Goal: Task Accomplishment & Management: Use online tool/utility

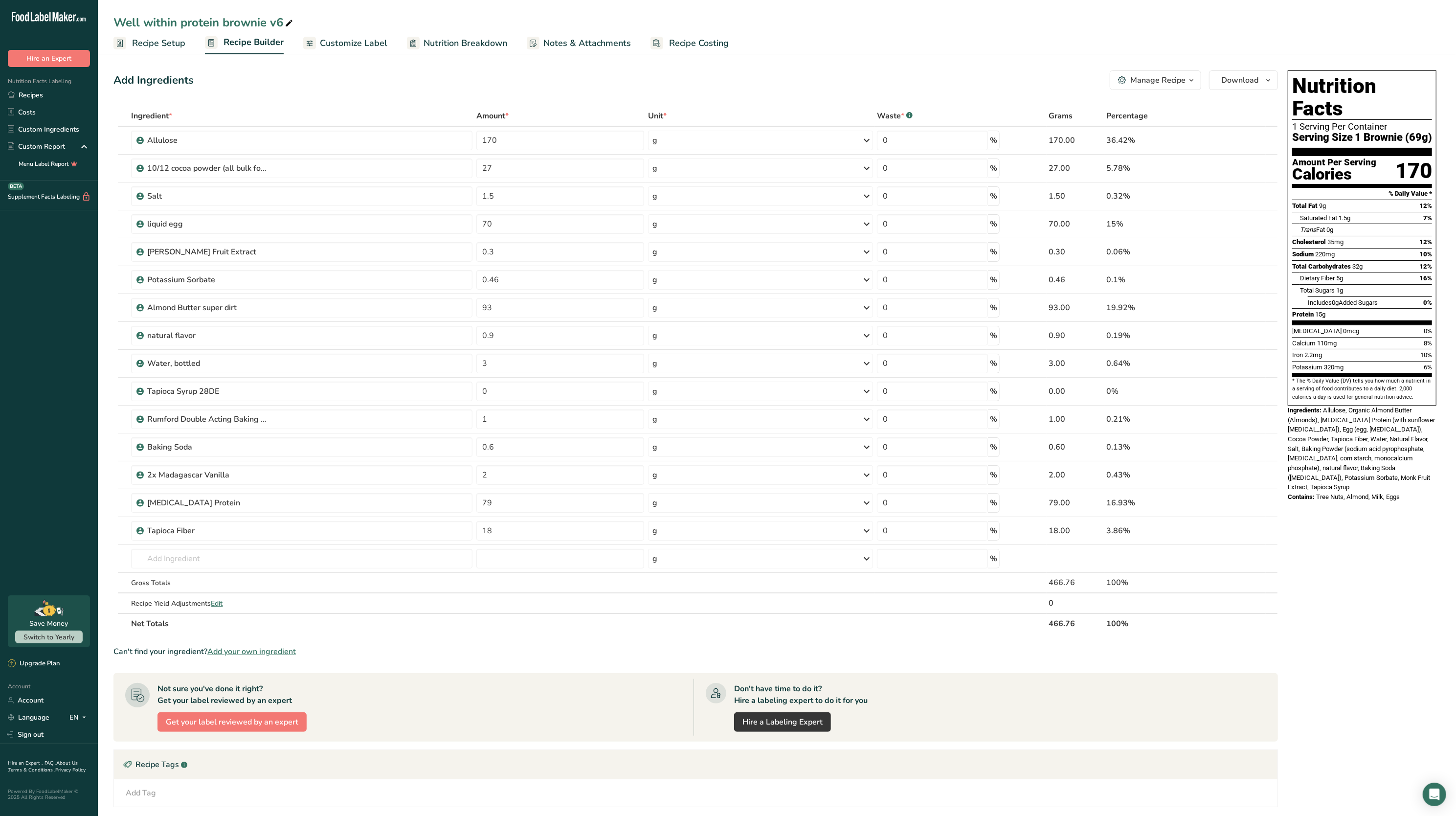
click at [468, 41] on span "Nutrition Breakdown" at bounding box center [465, 44] width 84 height 13
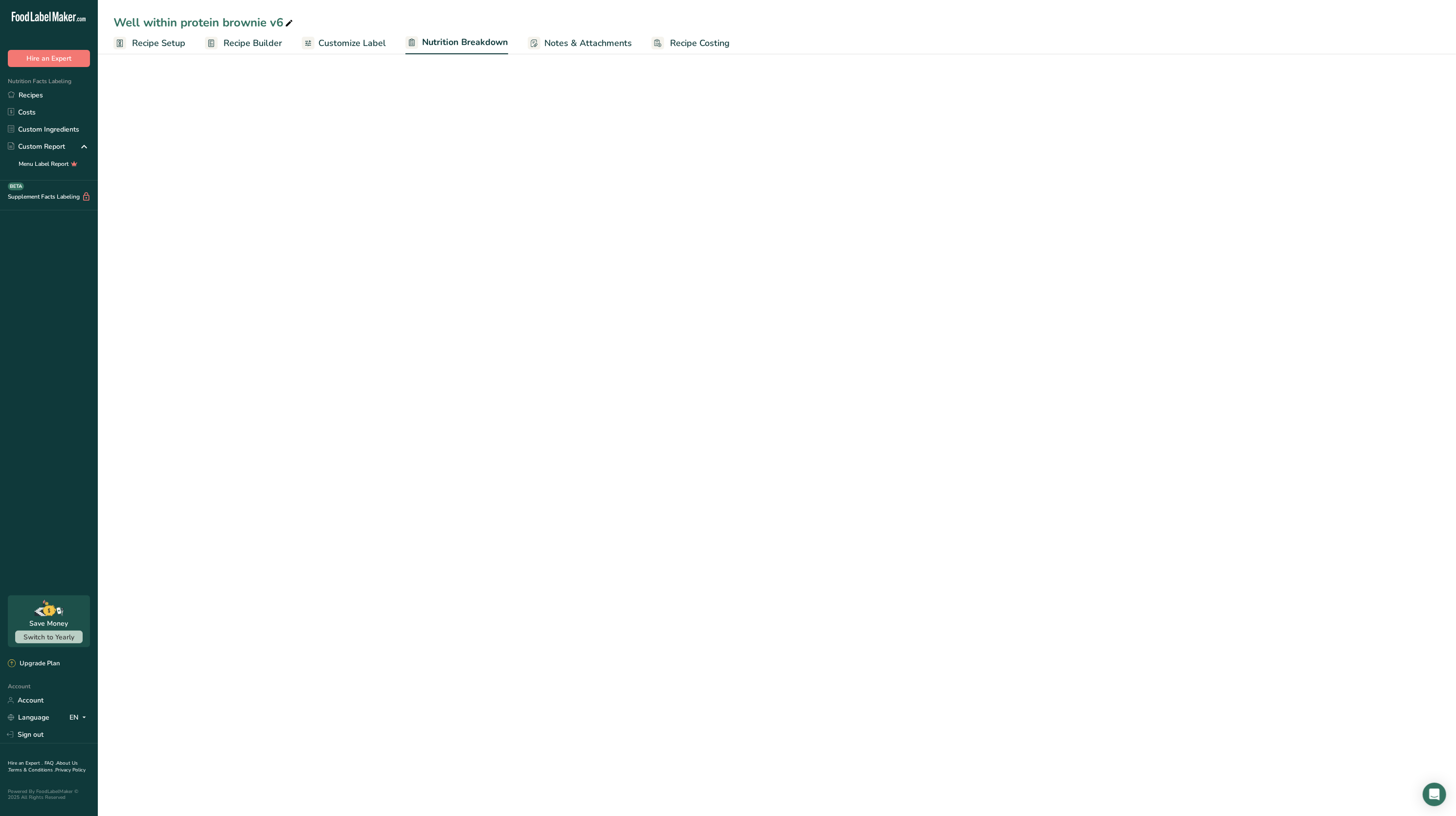
select select "Calories"
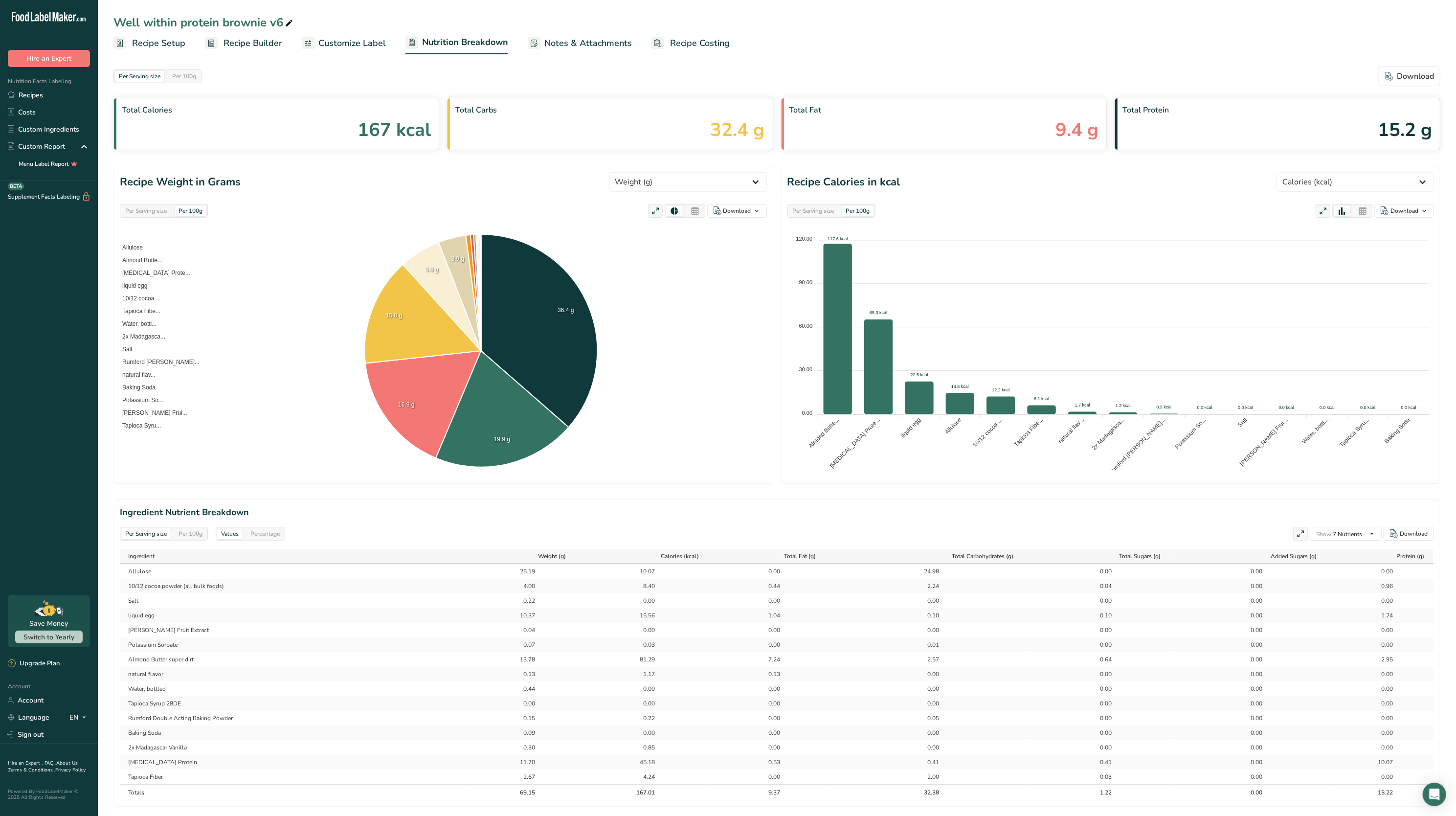
click at [152, 209] on div "Per Serving size" at bounding box center [146, 211] width 50 height 11
click at [721, 186] on select "Weight (g) Calories (kcal) Energy KJ (kj) Total Fat (g) Saturated Fat (g) Trans…" at bounding box center [688, 182] width 157 height 19
select select "Total Sugars"
click at [645, 173] on select "Weight (g) Calories (kcal) Energy KJ (kj) Total Fat (g) Saturated Fat (g) Trans…" at bounding box center [688, 182] width 157 height 19
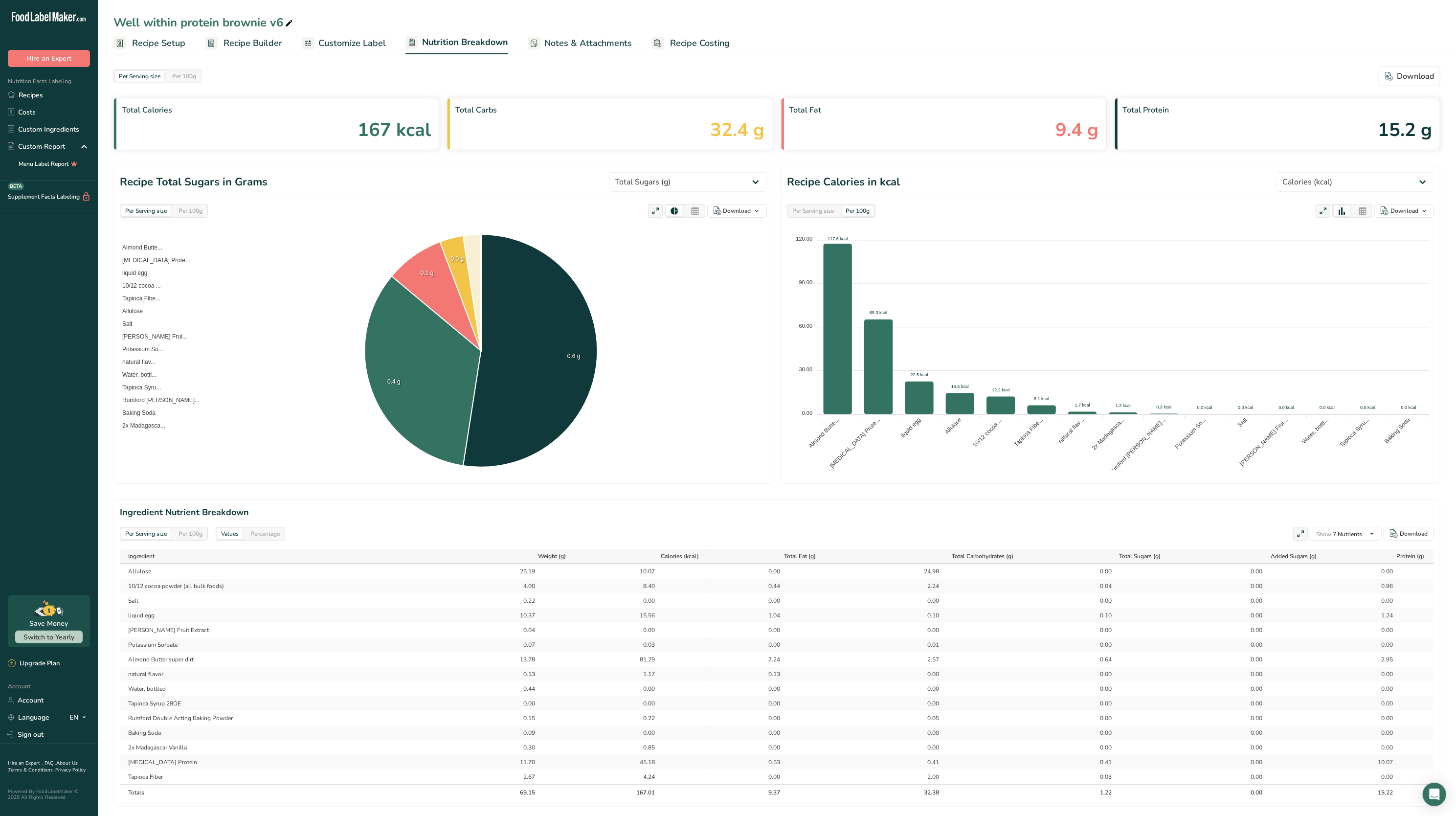
click at [180, 44] on span "Recipe Setup" at bounding box center [159, 44] width 53 height 13
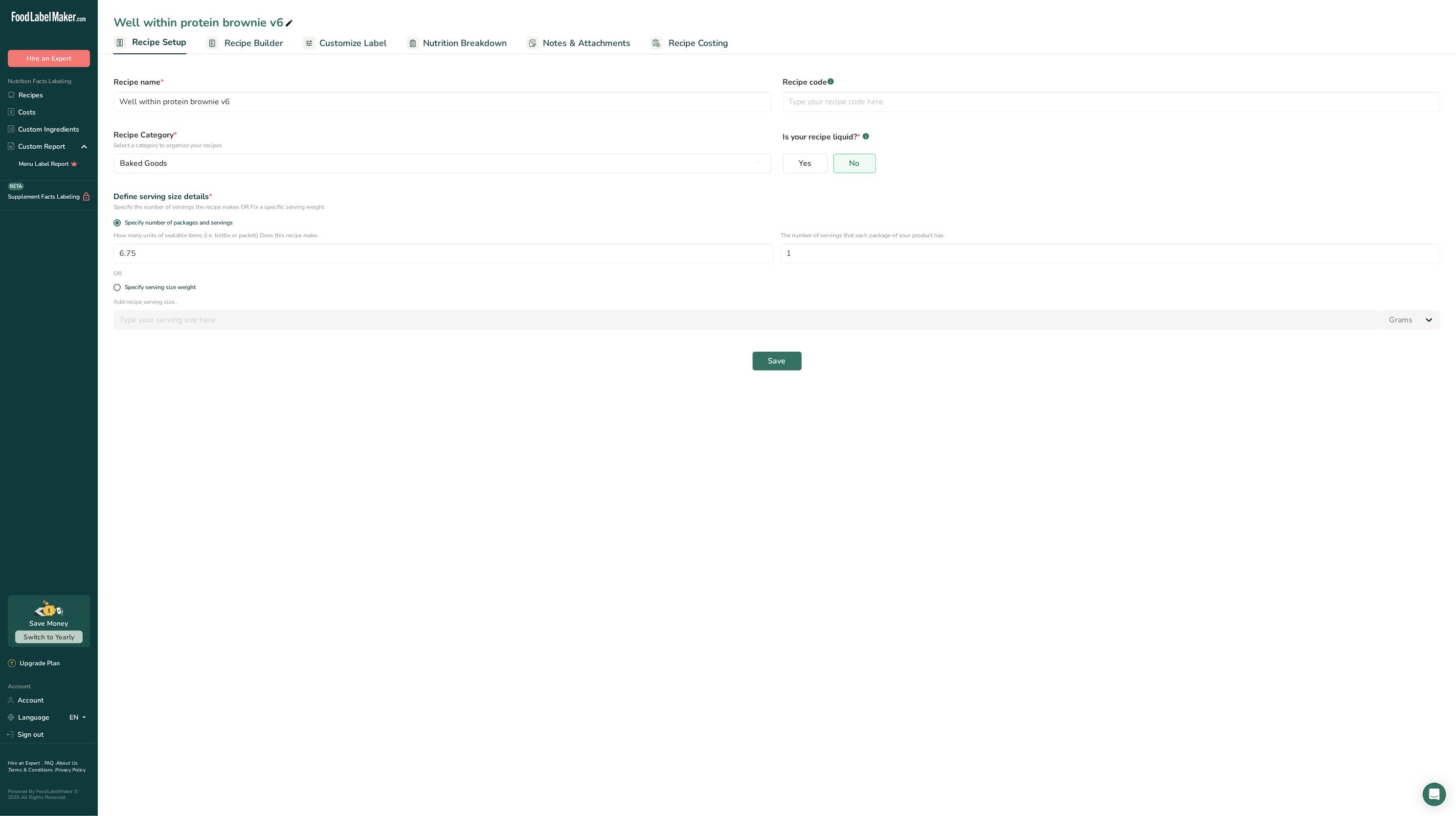
click at [239, 39] on span "Recipe Builder" at bounding box center [254, 44] width 58 height 13
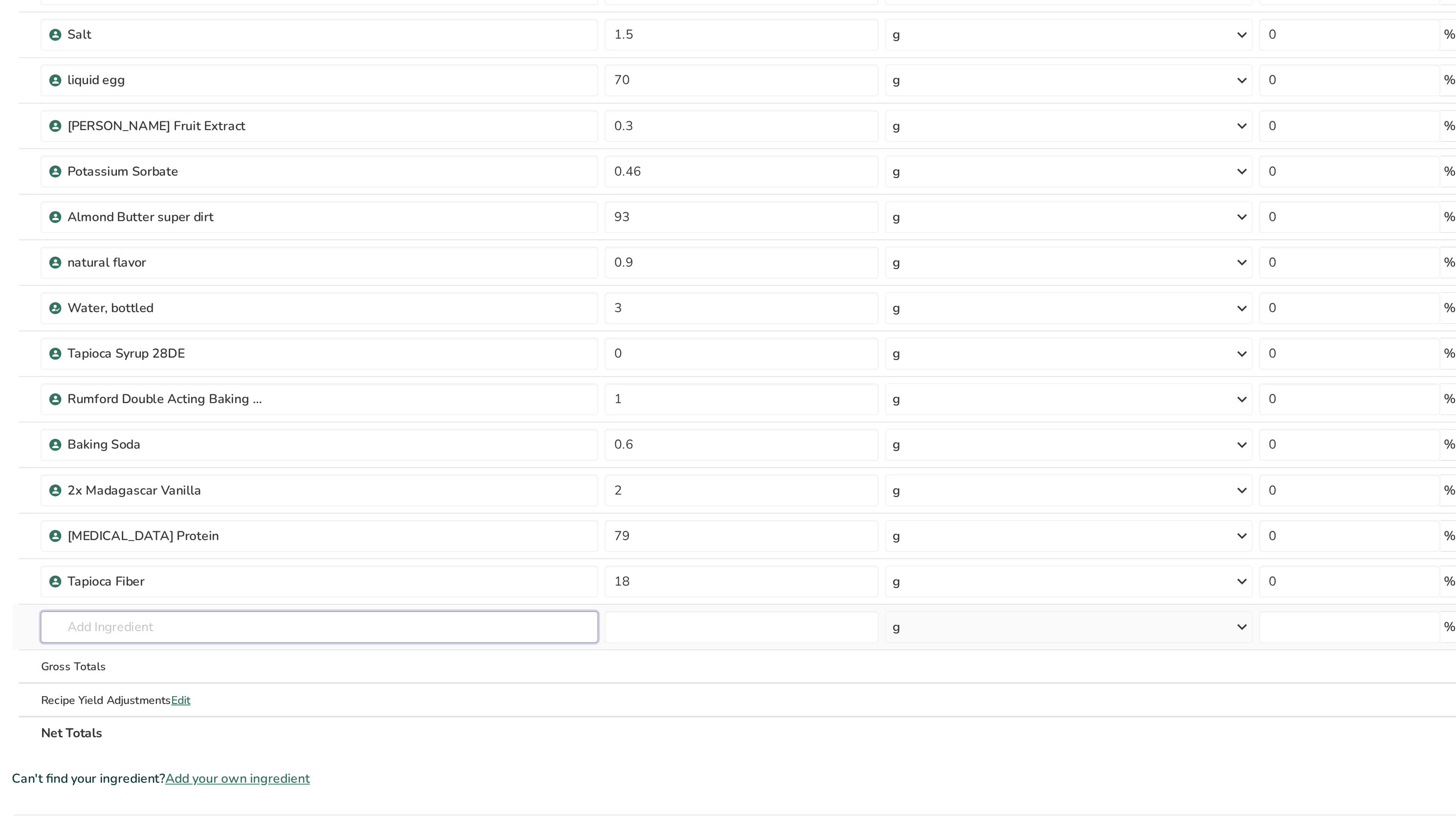
click at [187, 561] on input "text" at bounding box center [302, 558] width 341 height 19
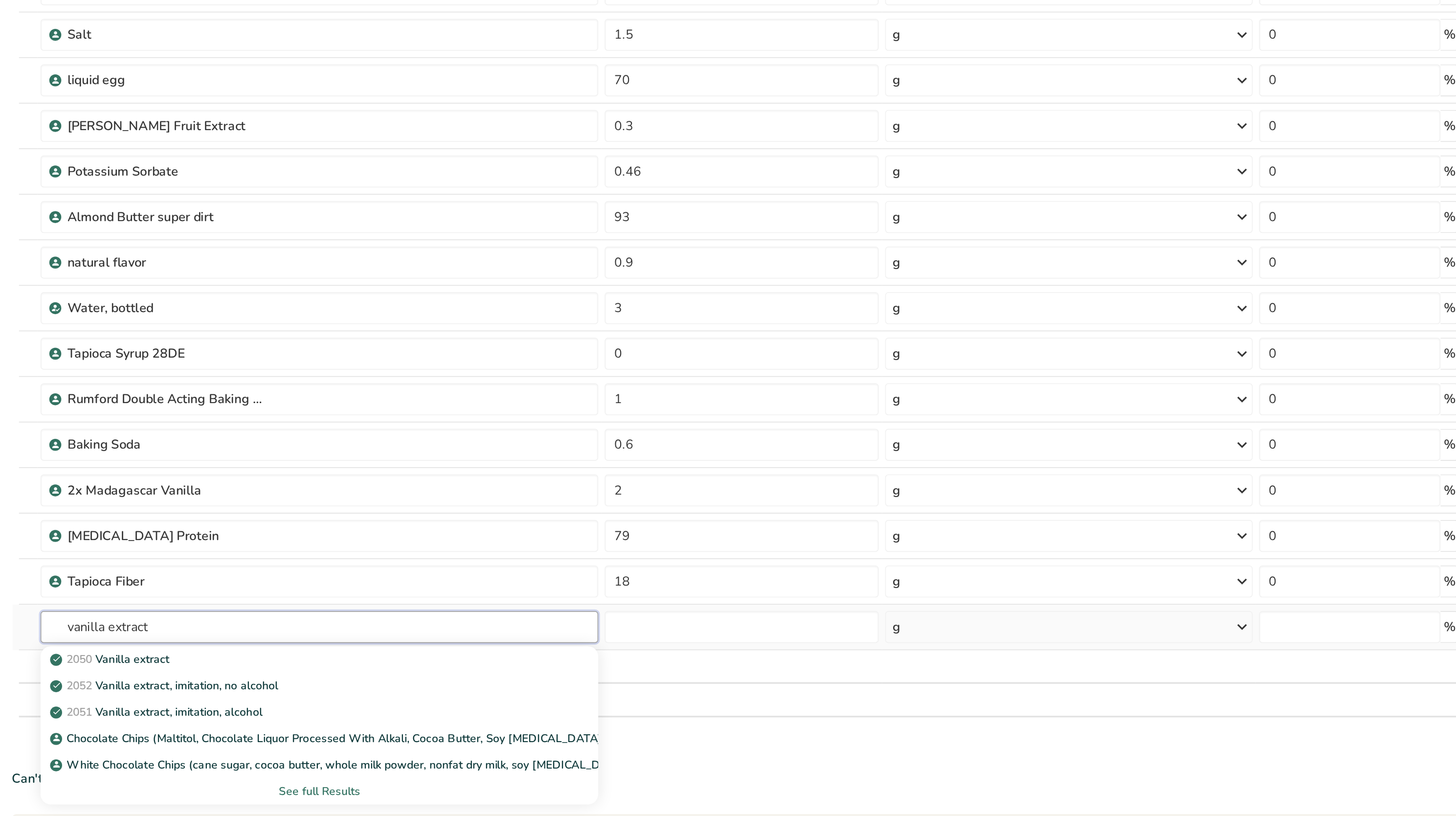
type input "vanilla extract"
click at [298, 660] on div "See full Results" at bounding box center [302, 659] width 326 height 10
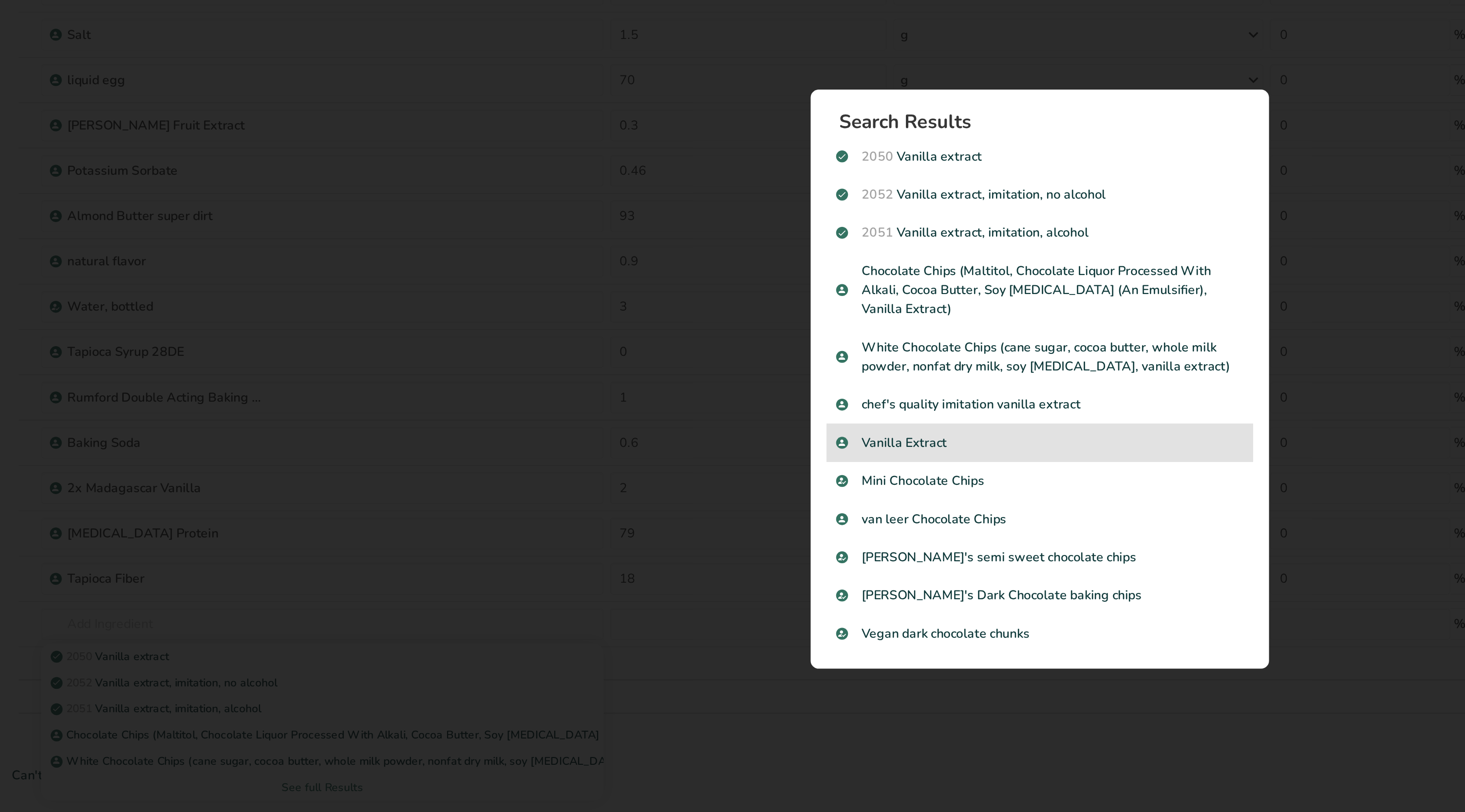
click at [678, 439] on p "Vanilla Extract" at bounding box center [742, 445] width 249 height 12
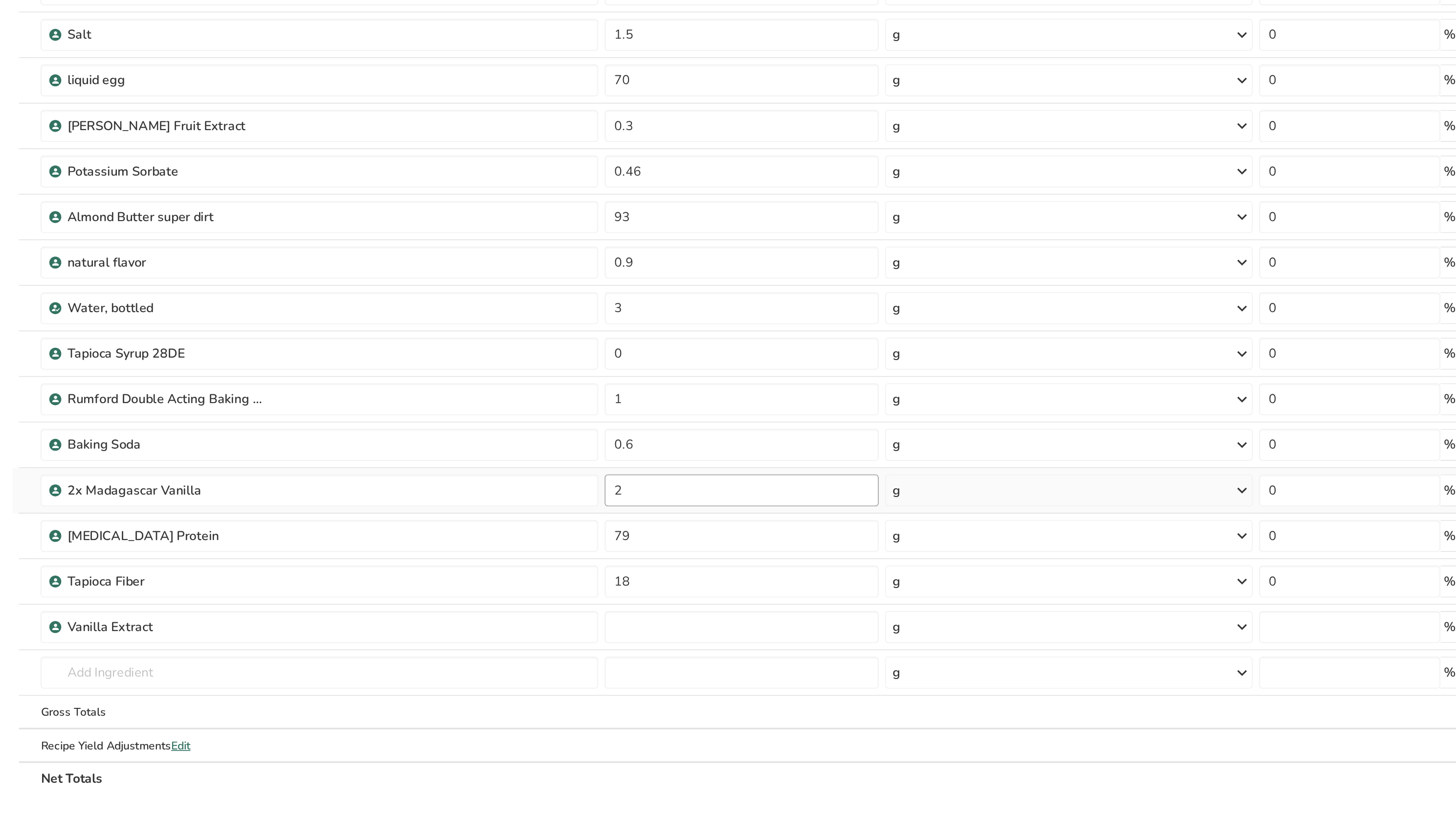
type input "0"
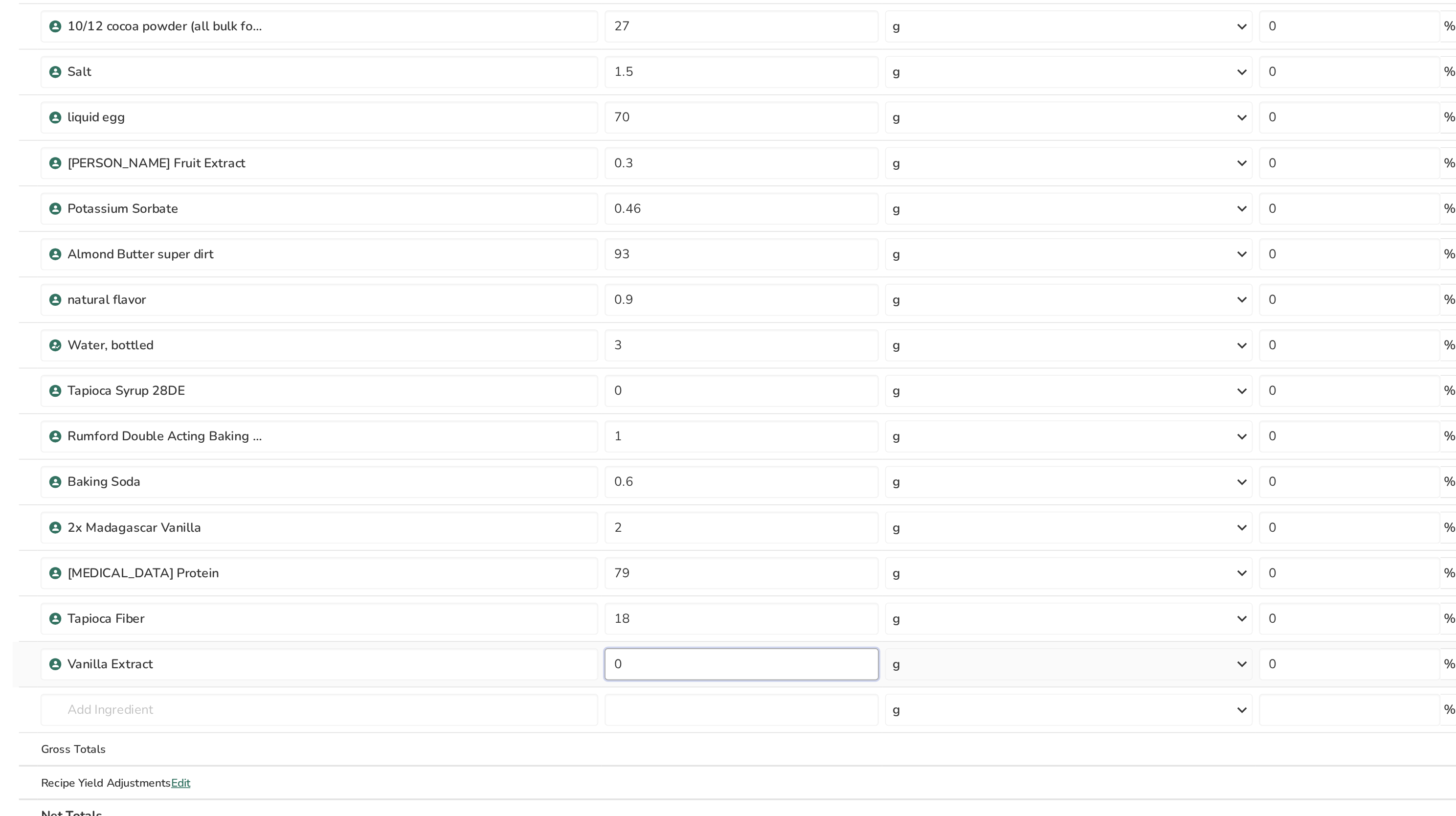
click at [514, 555] on input "0" at bounding box center [560, 558] width 168 height 19
type input "2"
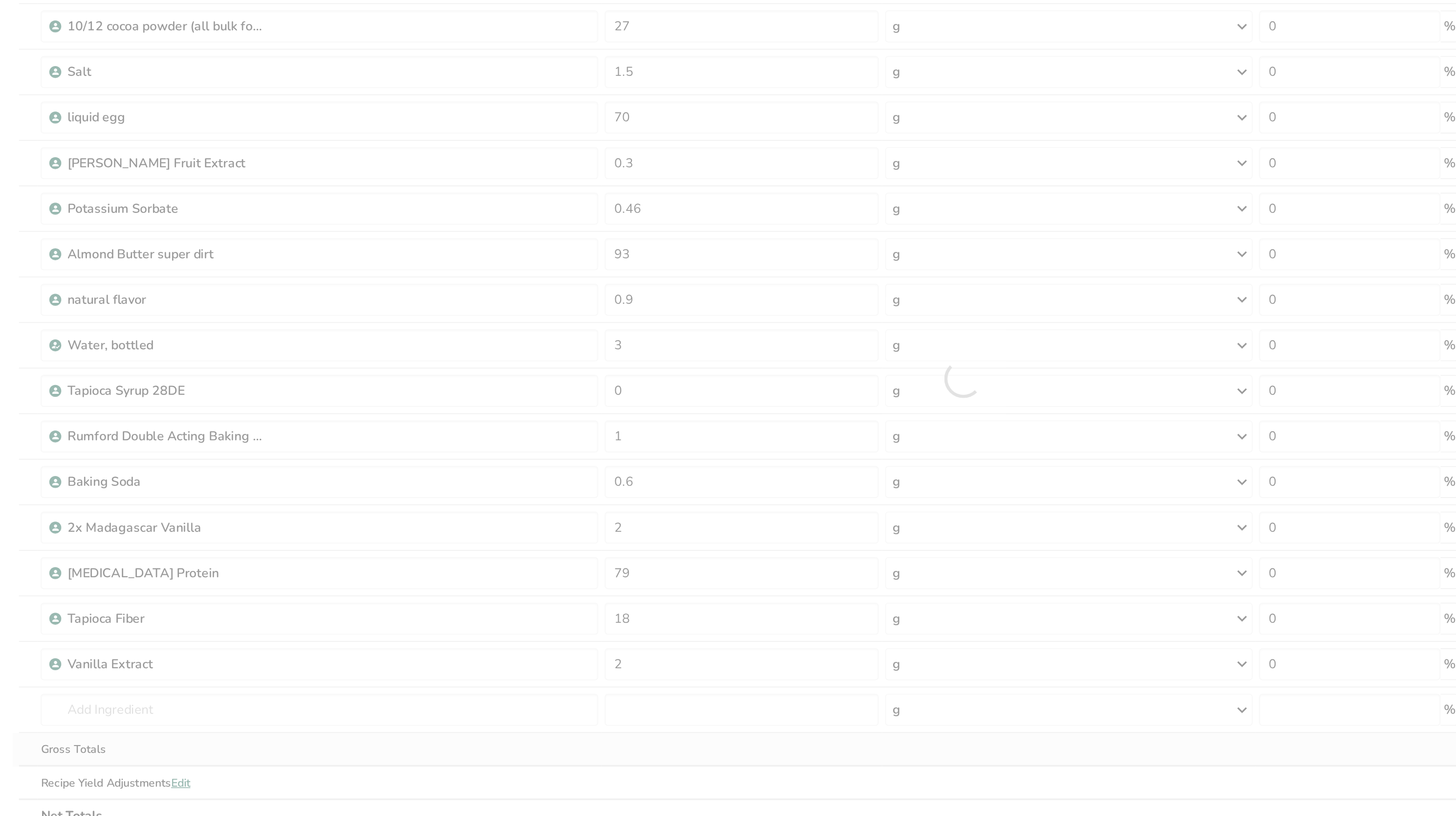
click at [537, 621] on div "Ingredient * Amount * Unit * Waste * .a-a{fill:#347362;}.b-a{fill:#fff;} Grams …" at bounding box center [696, 384] width 1165 height 556
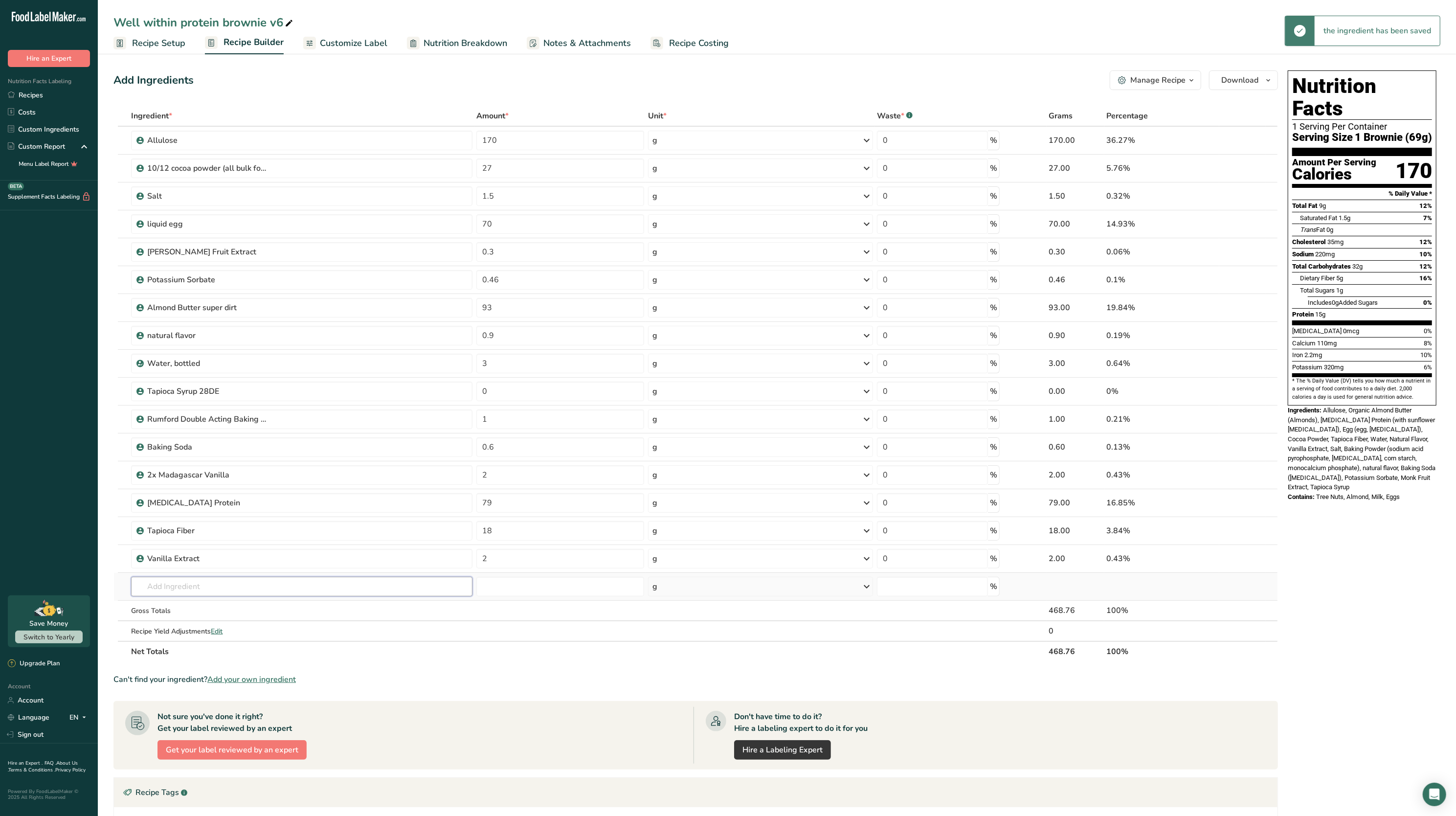
click at [206, 588] on input "text" at bounding box center [302, 586] width 341 height 19
type input "c"
type input "organic cacao"
click at [206, 621] on p "Liquid cacao super dirt" at bounding box center [178, 622] width 79 height 10
type input "Liquid cacao super dirt"
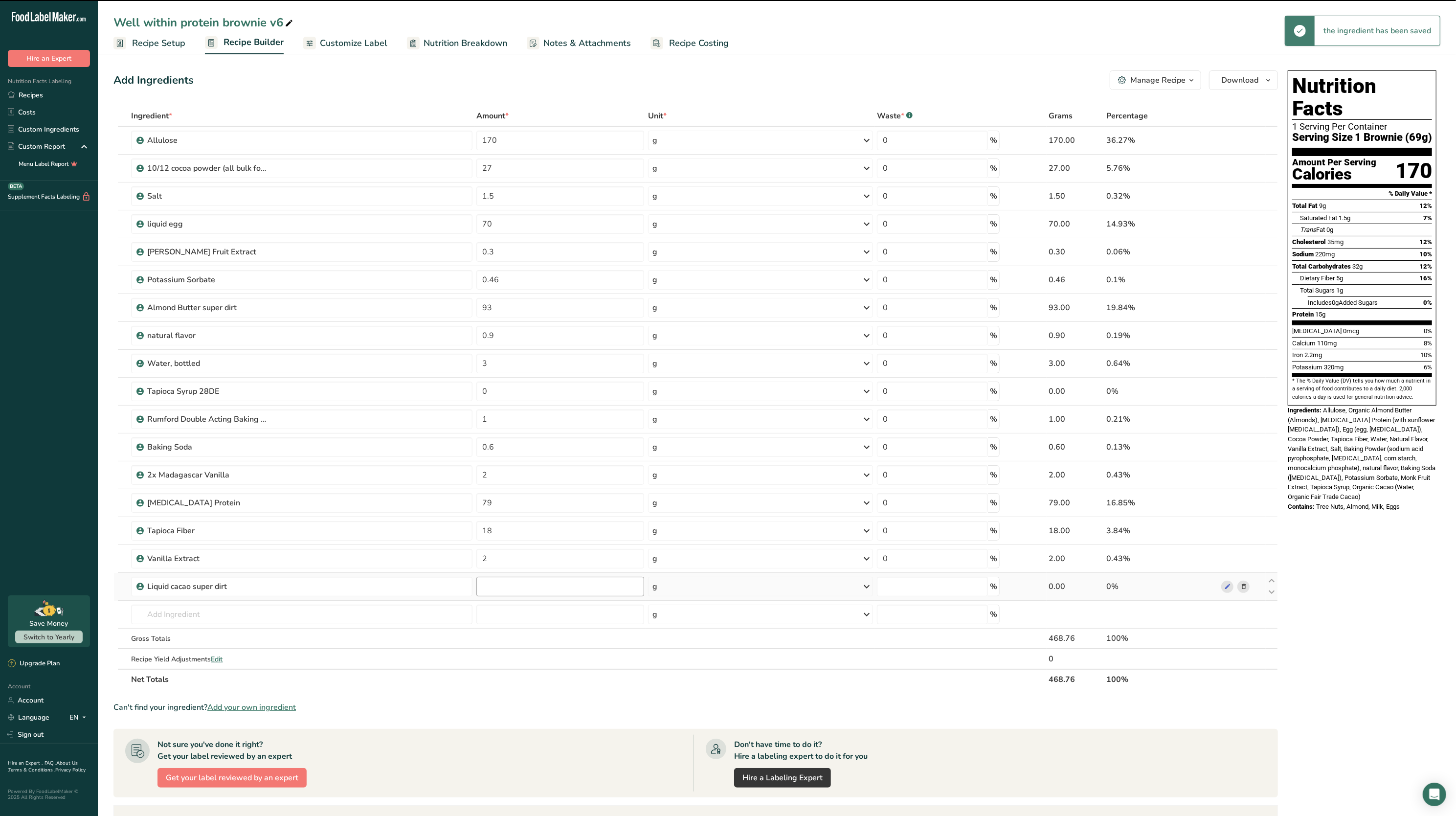
type input "0"
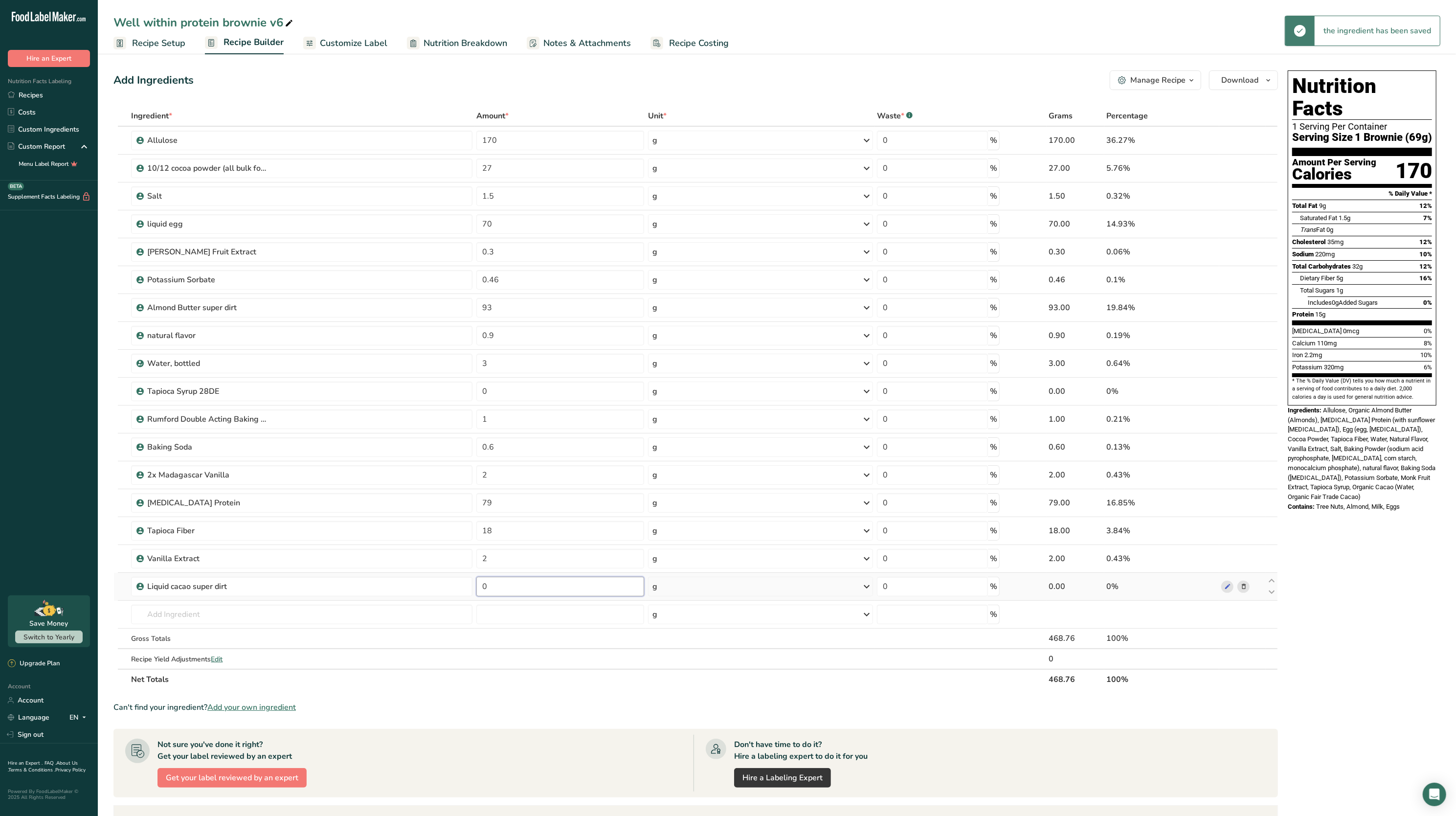
click at [536, 581] on input "0" at bounding box center [560, 586] width 168 height 19
type input "2"
click at [1327, 497] on div "Nutrition Facts 1 Serving Per Container Serving Size 1 Brownie (69g) Amount Per…" at bounding box center [1362, 293] width 157 height 455
click at [540, 251] on input "0.3" at bounding box center [560, 252] width 168 height 19
type input "0.4"
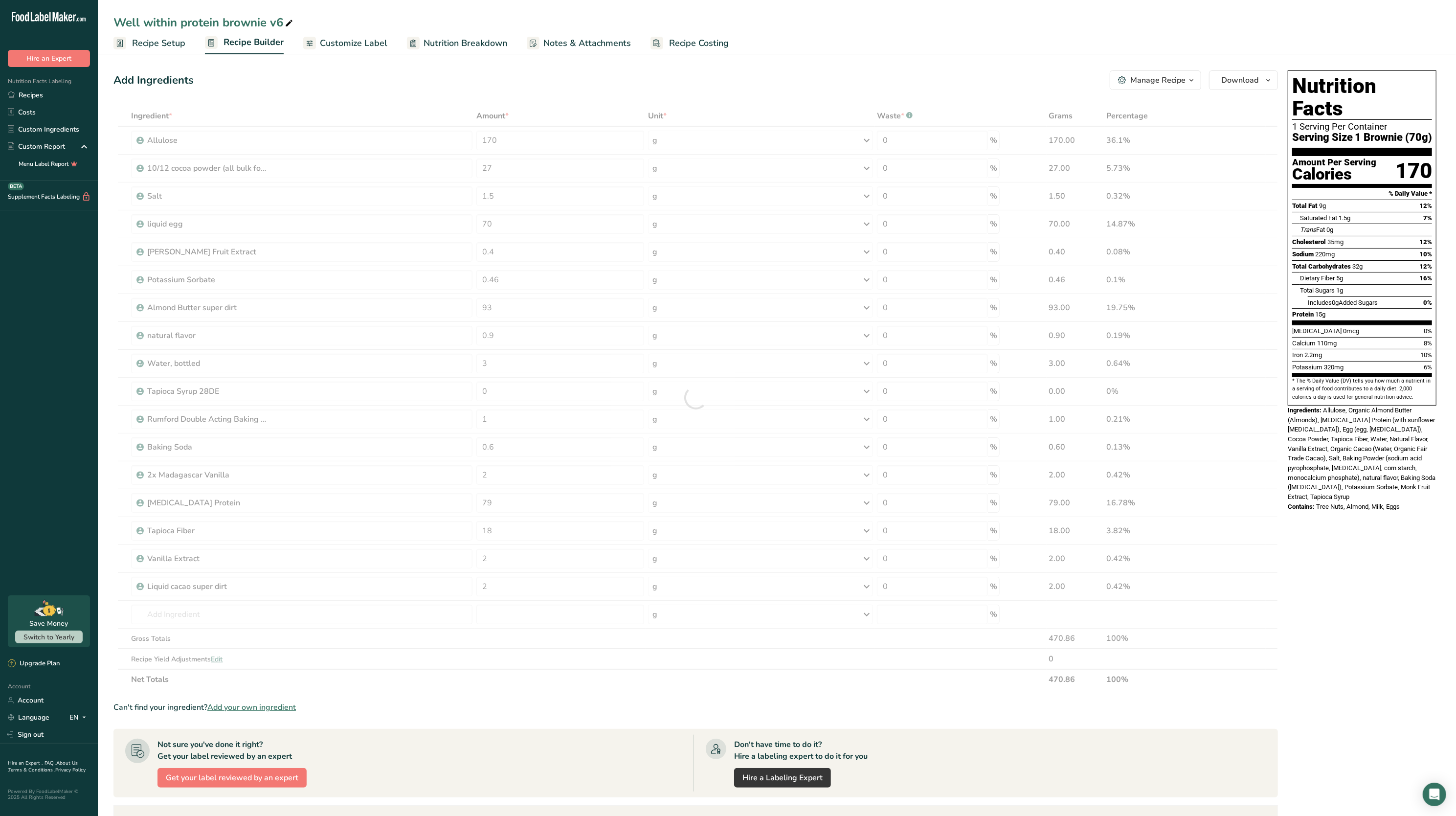
click at [1291, 438] on span "Allulose, Organic Almond Butter (Almonds), Casein Protein (with sunflower lecit…" at bounding box center [1361, 453] width 148 height 94
click at [1251, 334] on div at bounding box center [1242, 336] width 43 height 13
click at [1246, 336] on icon at bounding box center [1243, 336] width 7 height 10
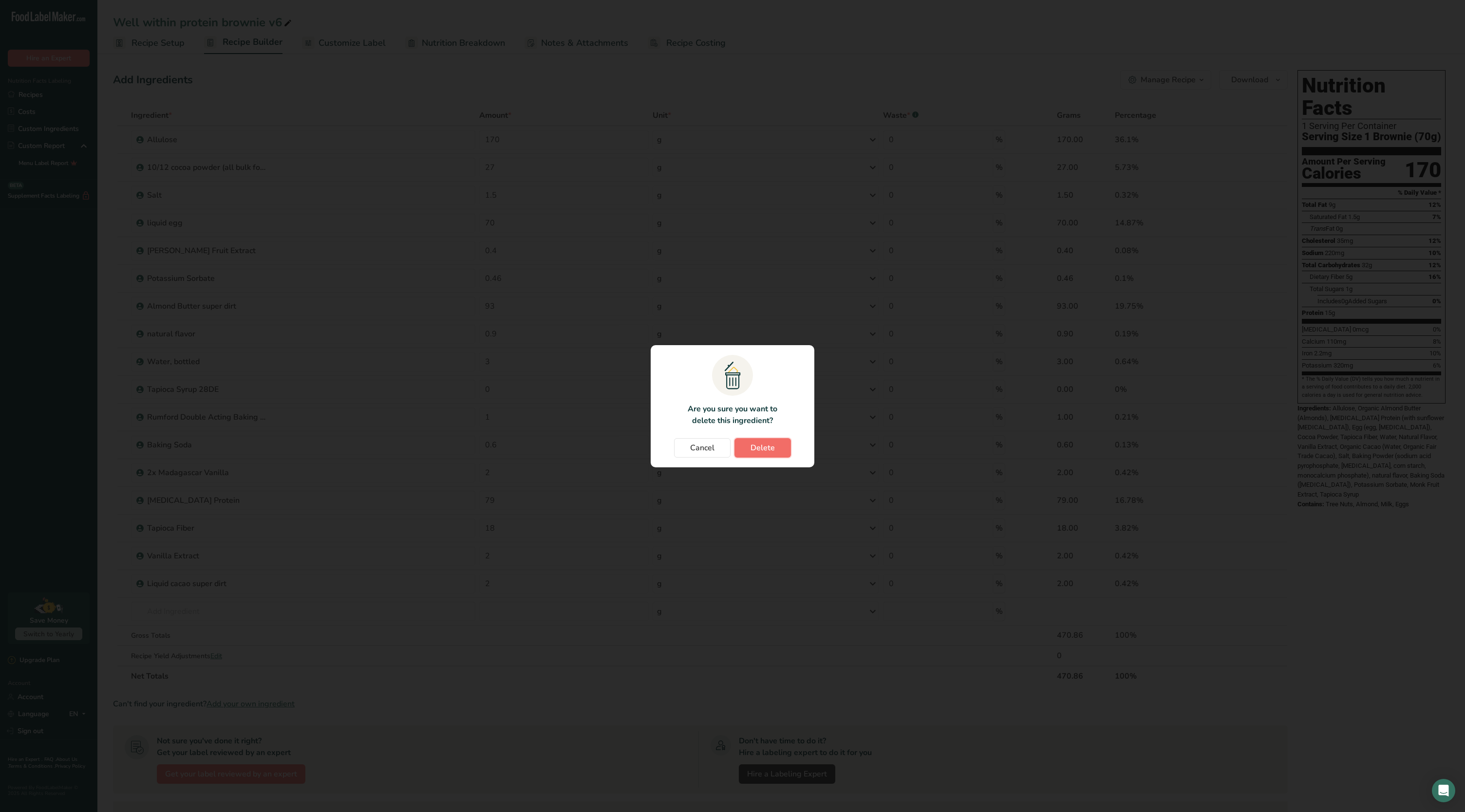
click at [784, 440] on button "Delete" at bounding box center [762, 448] width 57 height 19
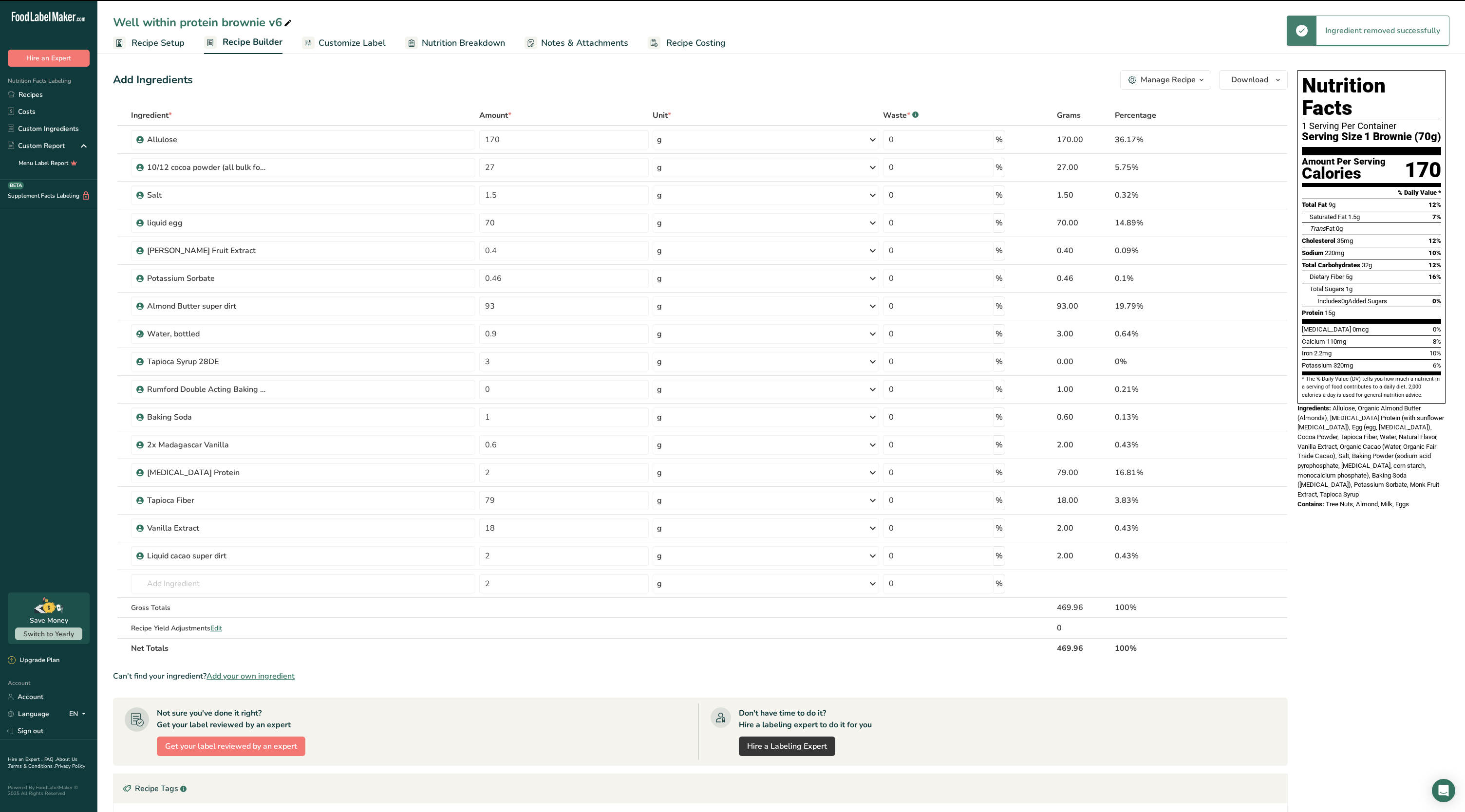
type input "3"
type input "0"
type input "1"
type input "0.6"
type input "2"
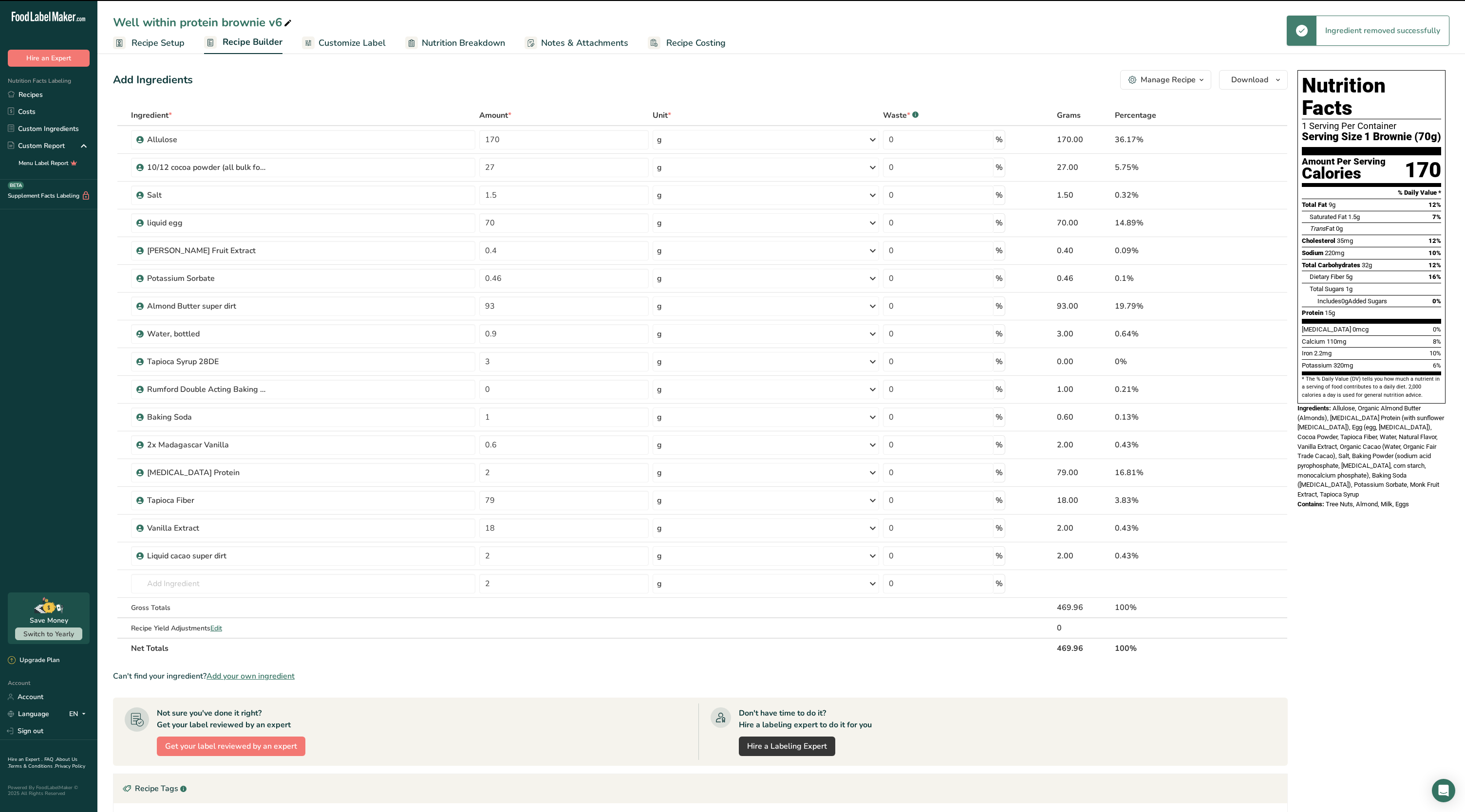
type input "79"
type input "18"
type input "2"
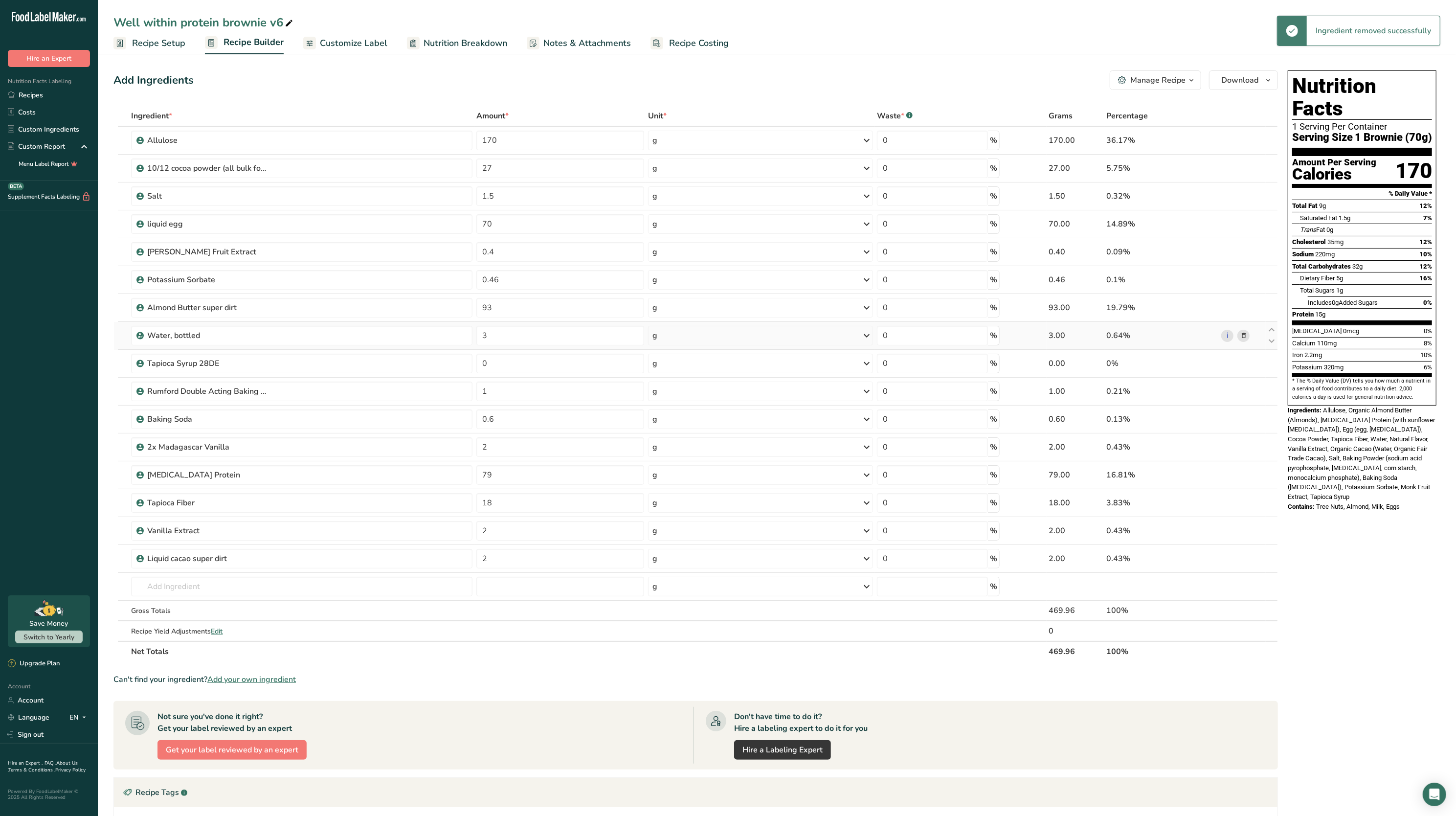
click at [1239, 339] on span at bounding box center [1244, 336] width 12 height 12
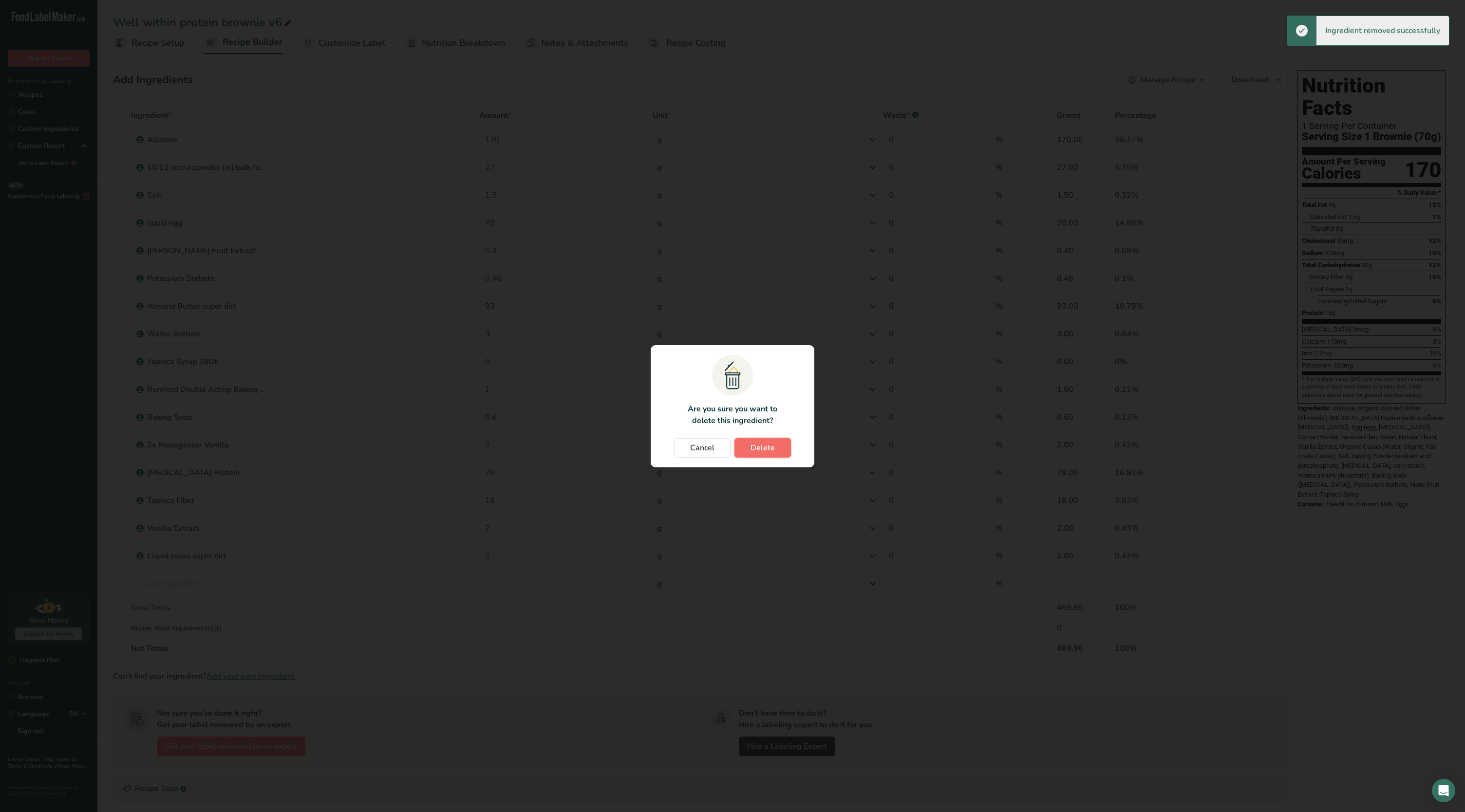
click at [759, 449] on span "Delete" at bounding box center [762, 448] width 24 height 12
type input "0"
type input "1"
type input "0.6"
type input "2"
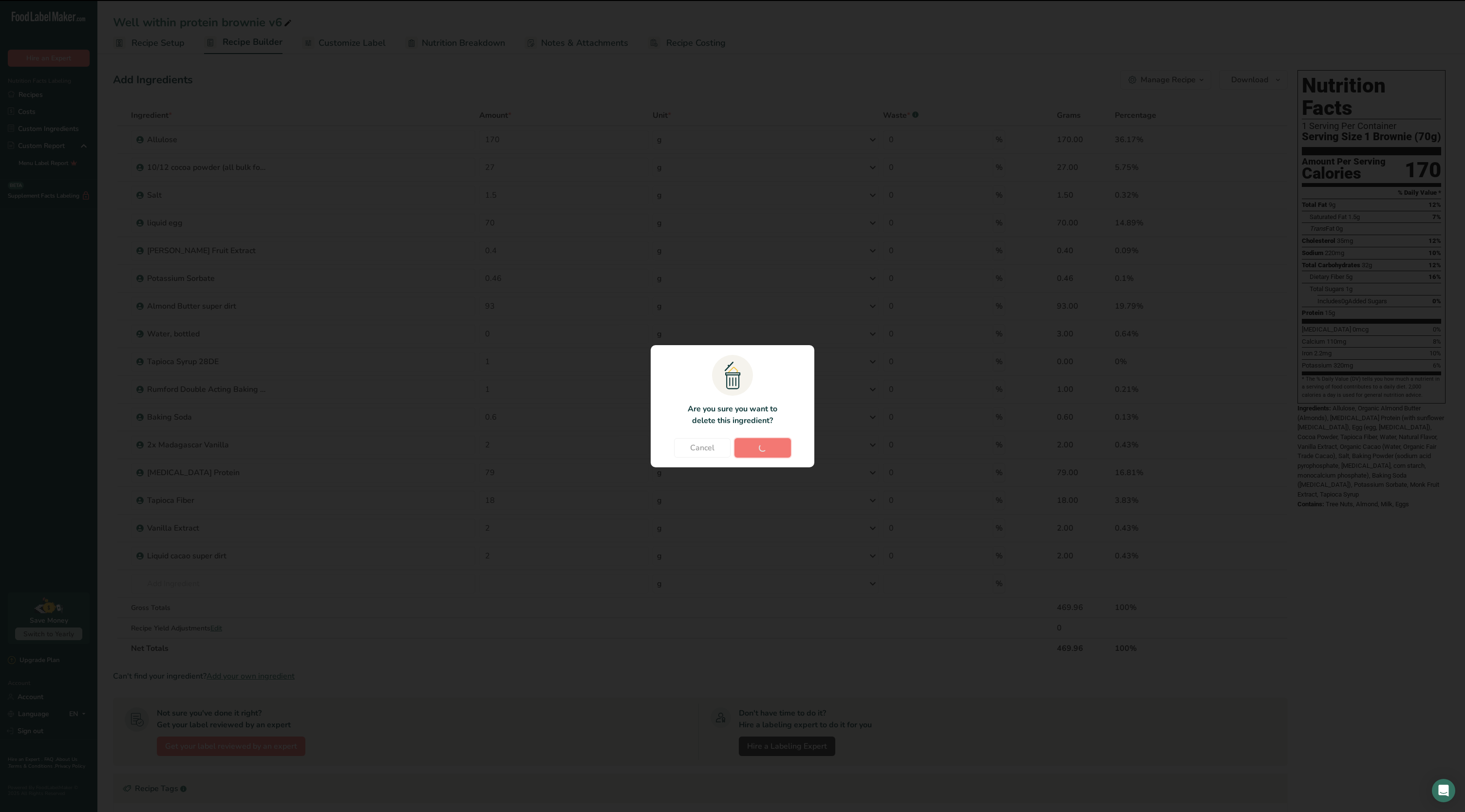
type input "79"
type input "18"
type input "2"
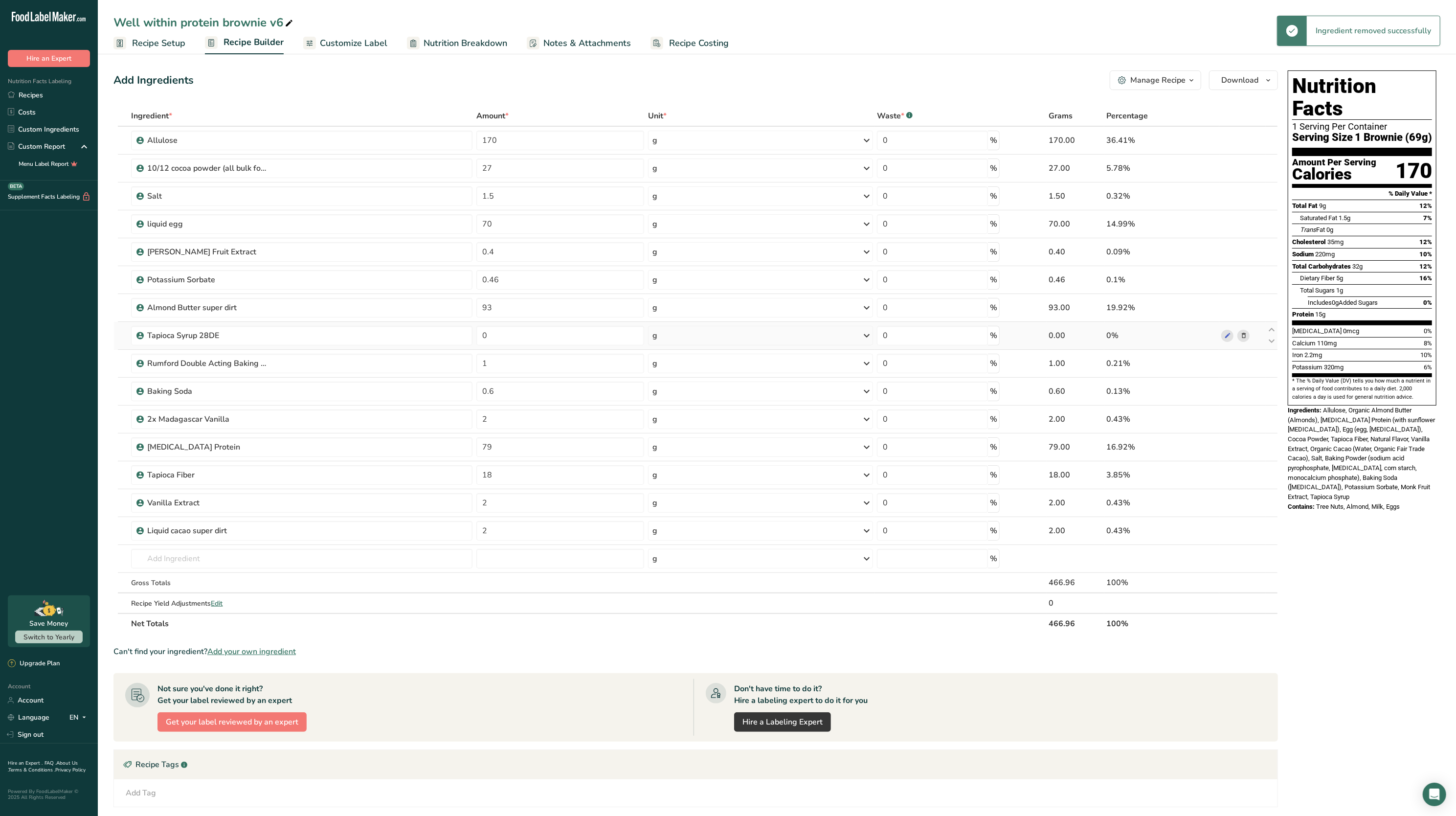
click at [1242, 335] on icon at bounding box center [1243, 336] width 7 height 10
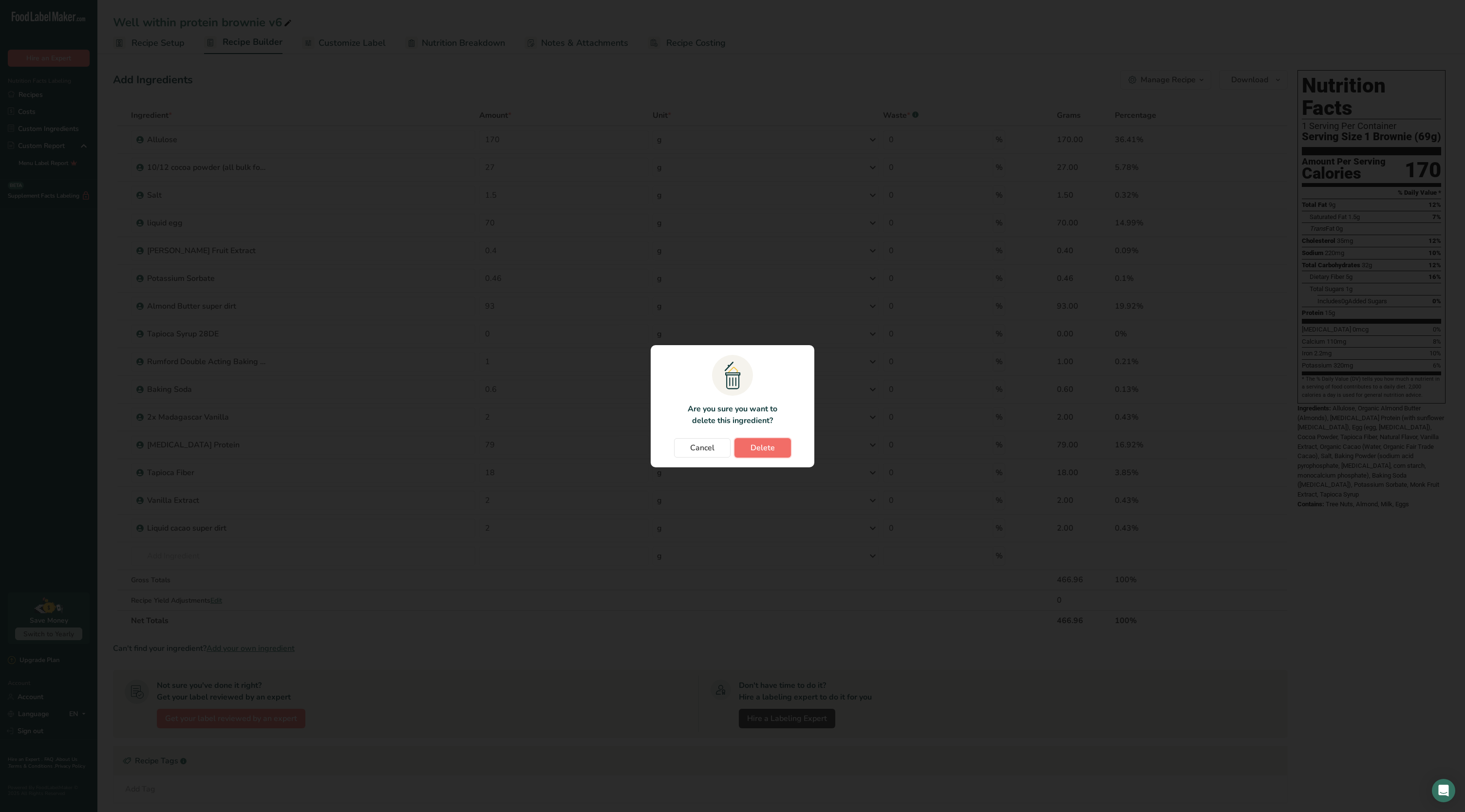
click at [777, 441] on button "Delete" at bounding box center [762, 448] width 57 height 19
type input "1"
type input "0.6"
type input "2"
type input "79"
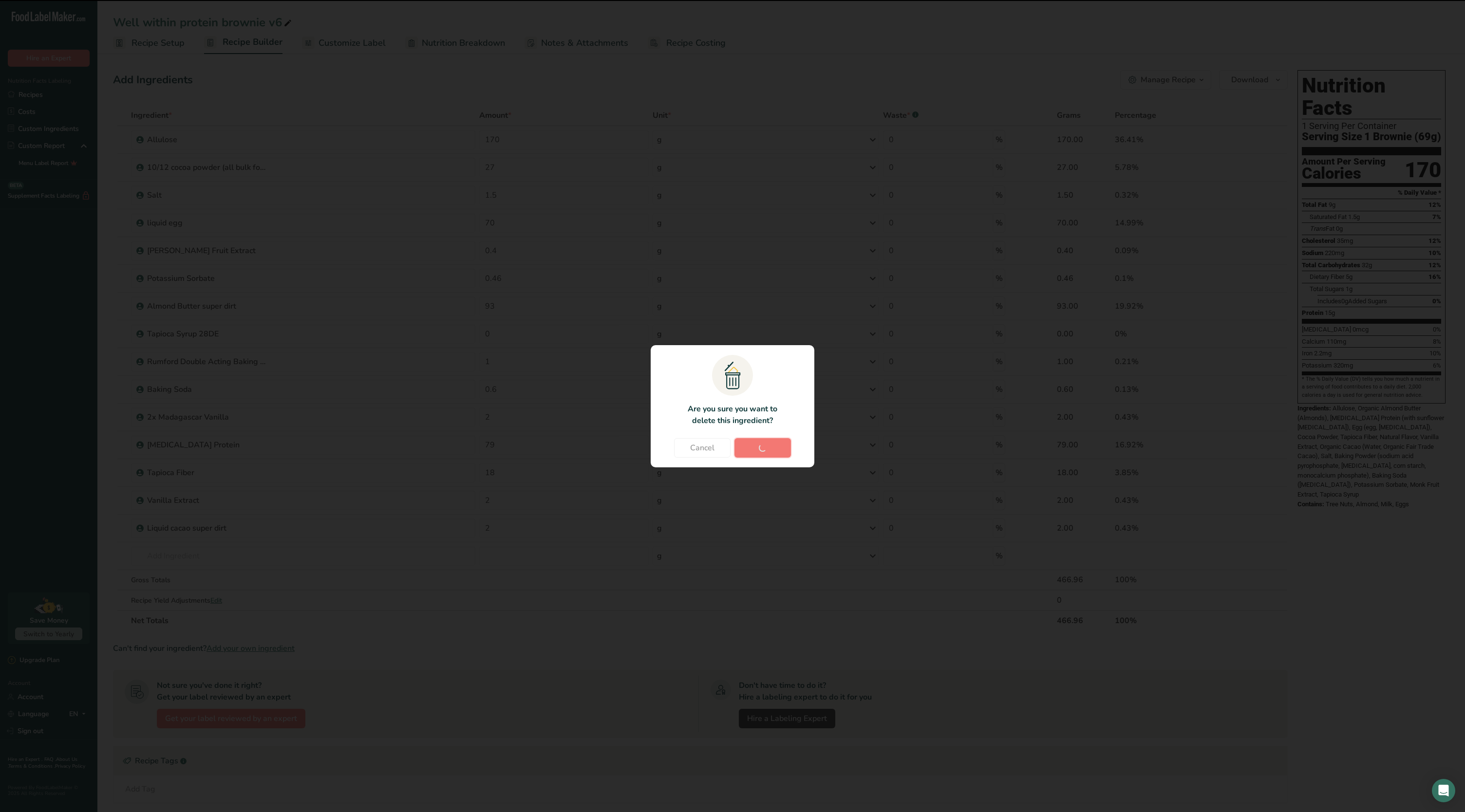
type input "18"
type input "2"
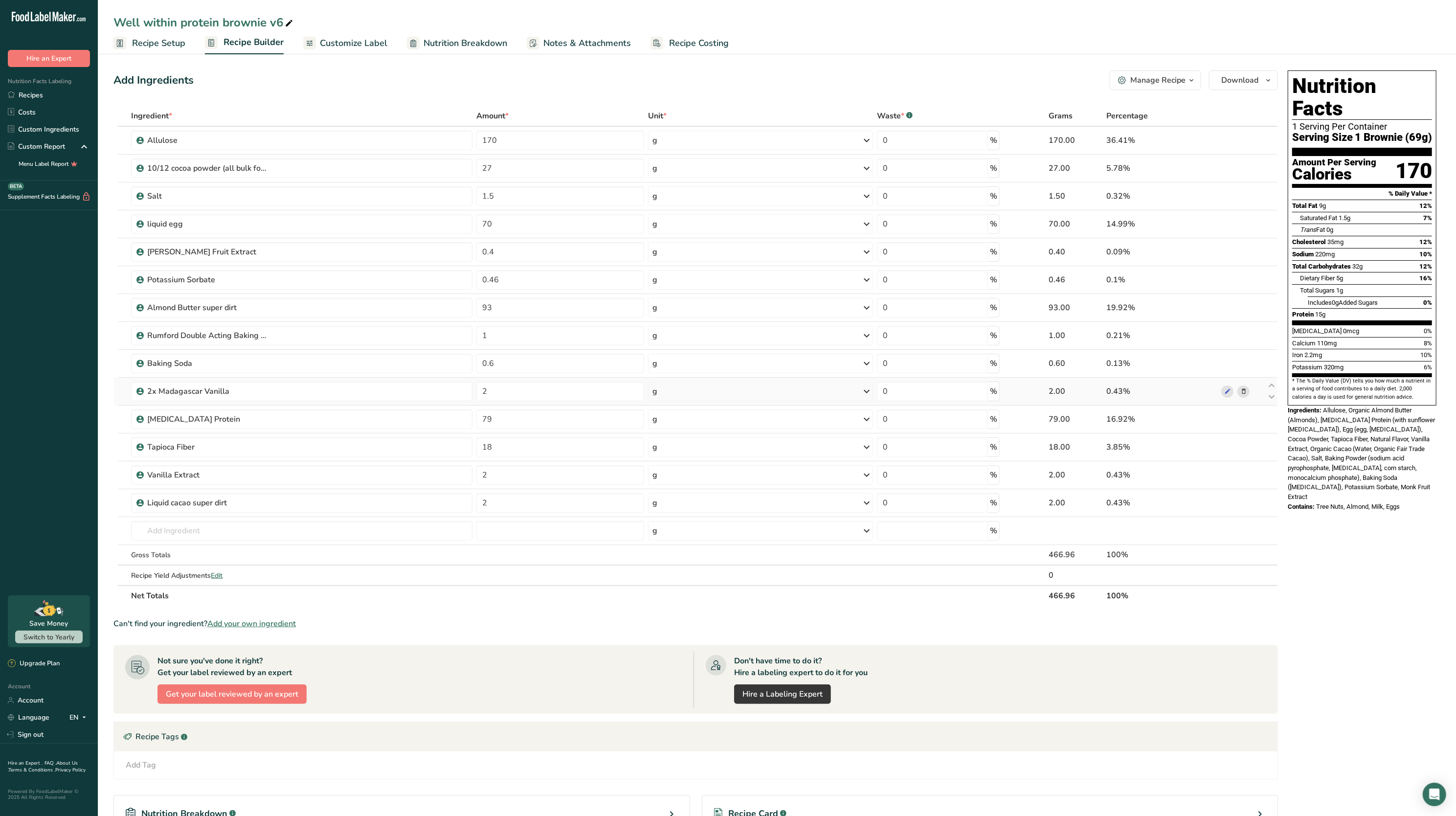
click at [1245, 391] on icon at bounding box center [1243, 392] width 7 height 10
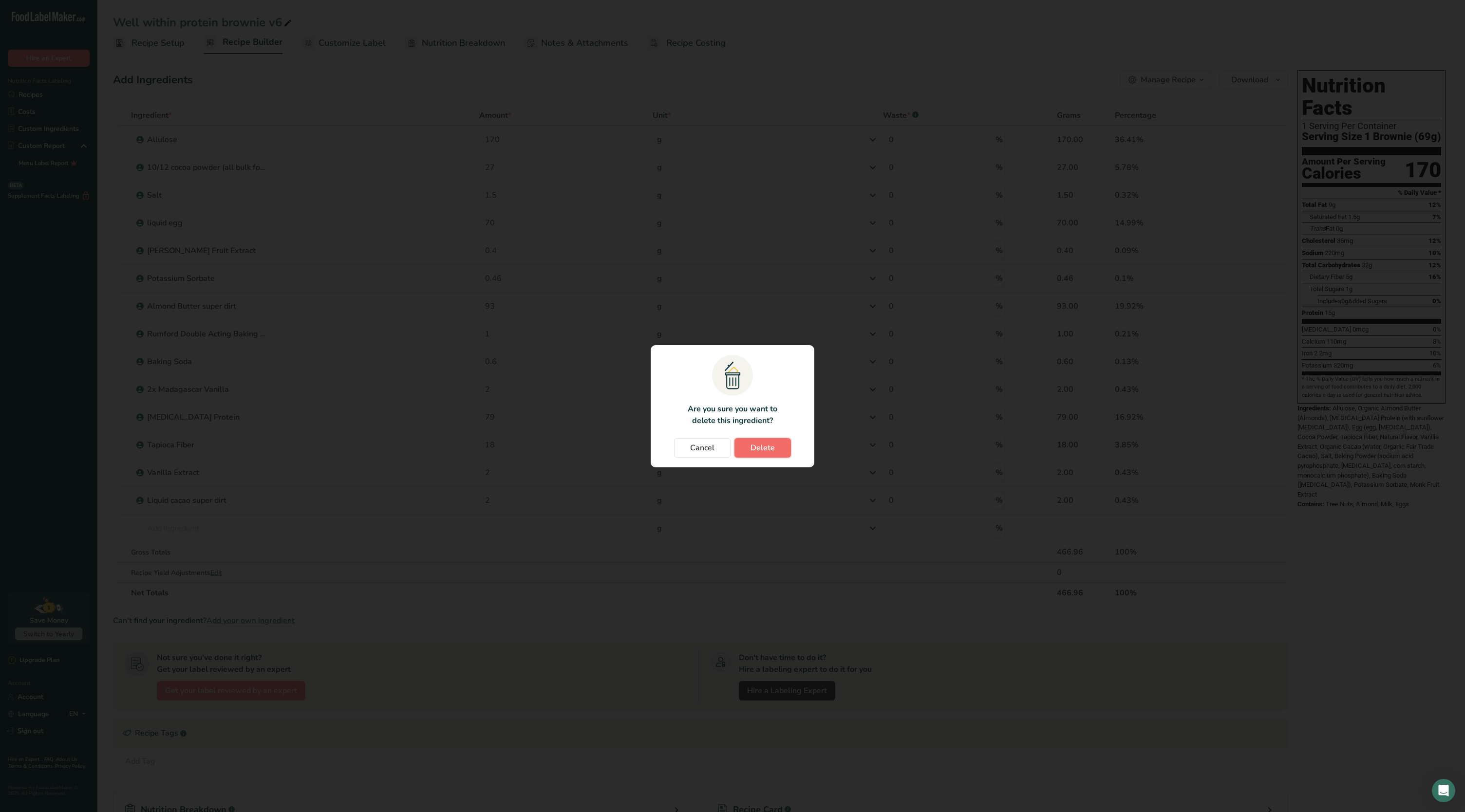
click at [741, 449] on button "Delete" at bounding box center [762, 448] width 57 height 19
type input "79"
type input "18"
type input "2"
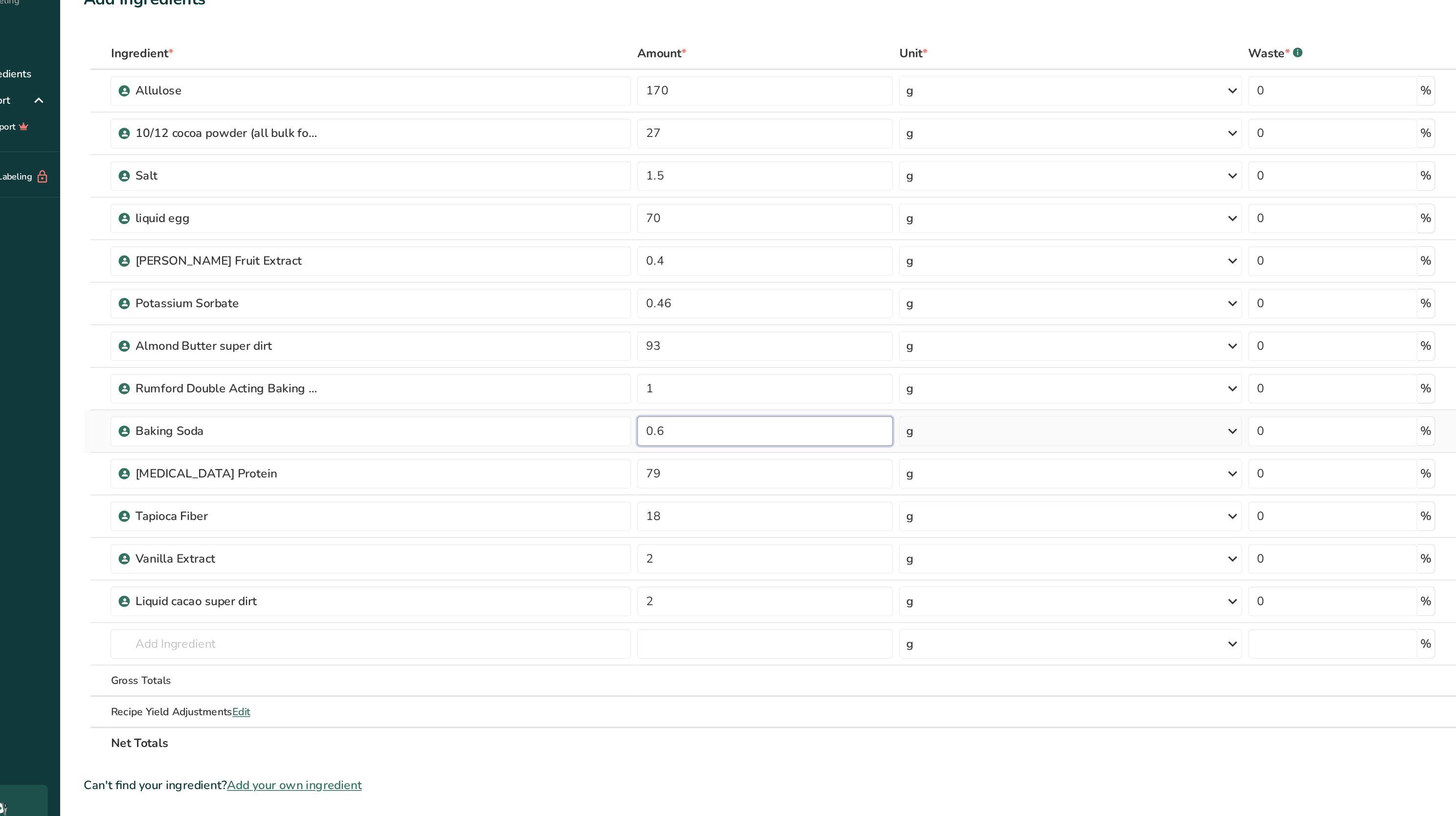
click at [523, 362] on input "0.6" at bounding box center [560, 363] width 168 height 19
type input "0.65"
click at [507, 554] on div "Ingredient * Amount * Unit * Waste * .a-a{fill:#347362;}.b-a{fill:#fff;} Grams …" at bounding box center [696, 341] width 1165 height 472
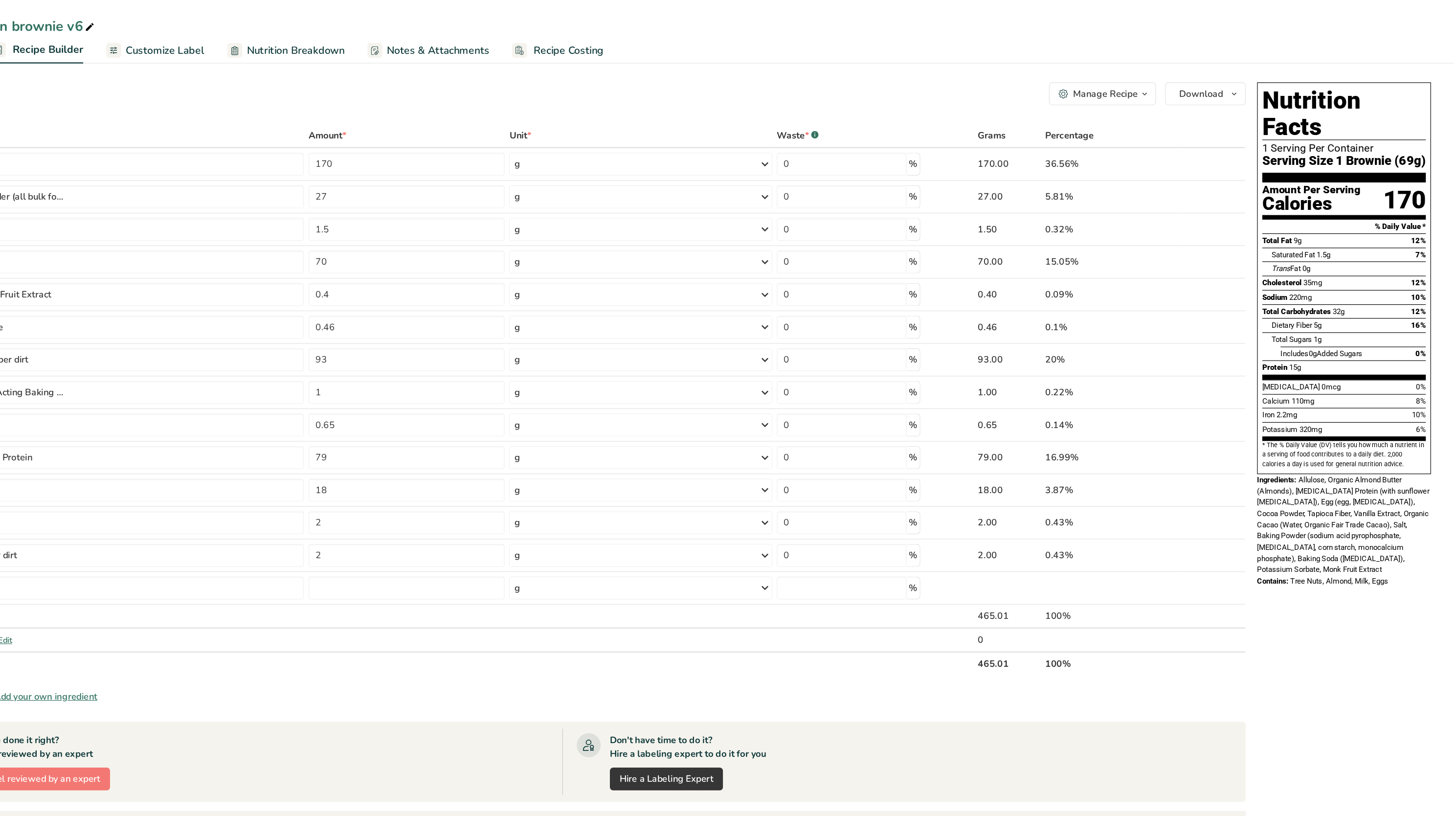
click at [447, 46] on span "Nutrition Breakdown" at bounding box center [465, 44] width 84 height 13
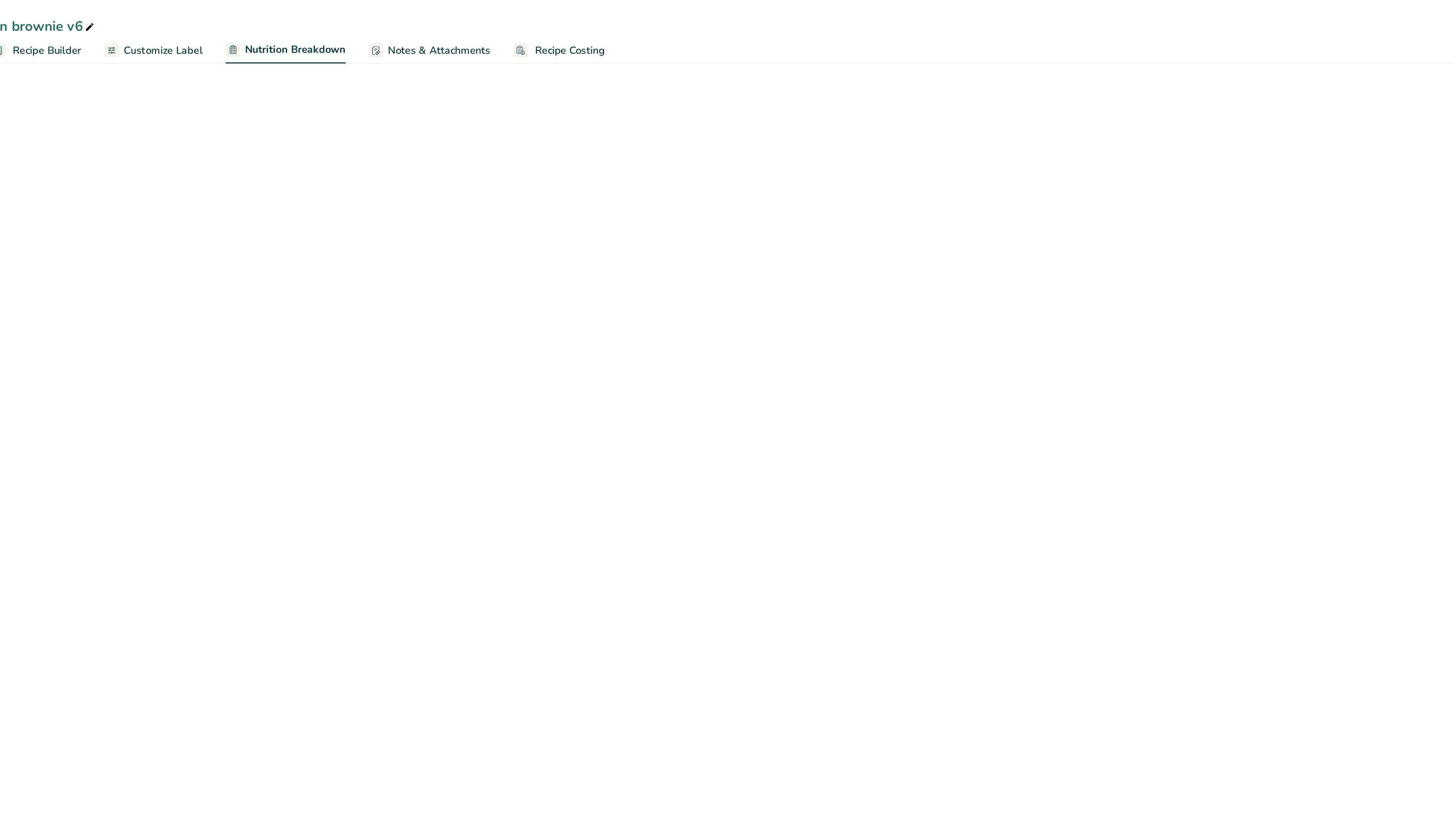
select select "Calories"
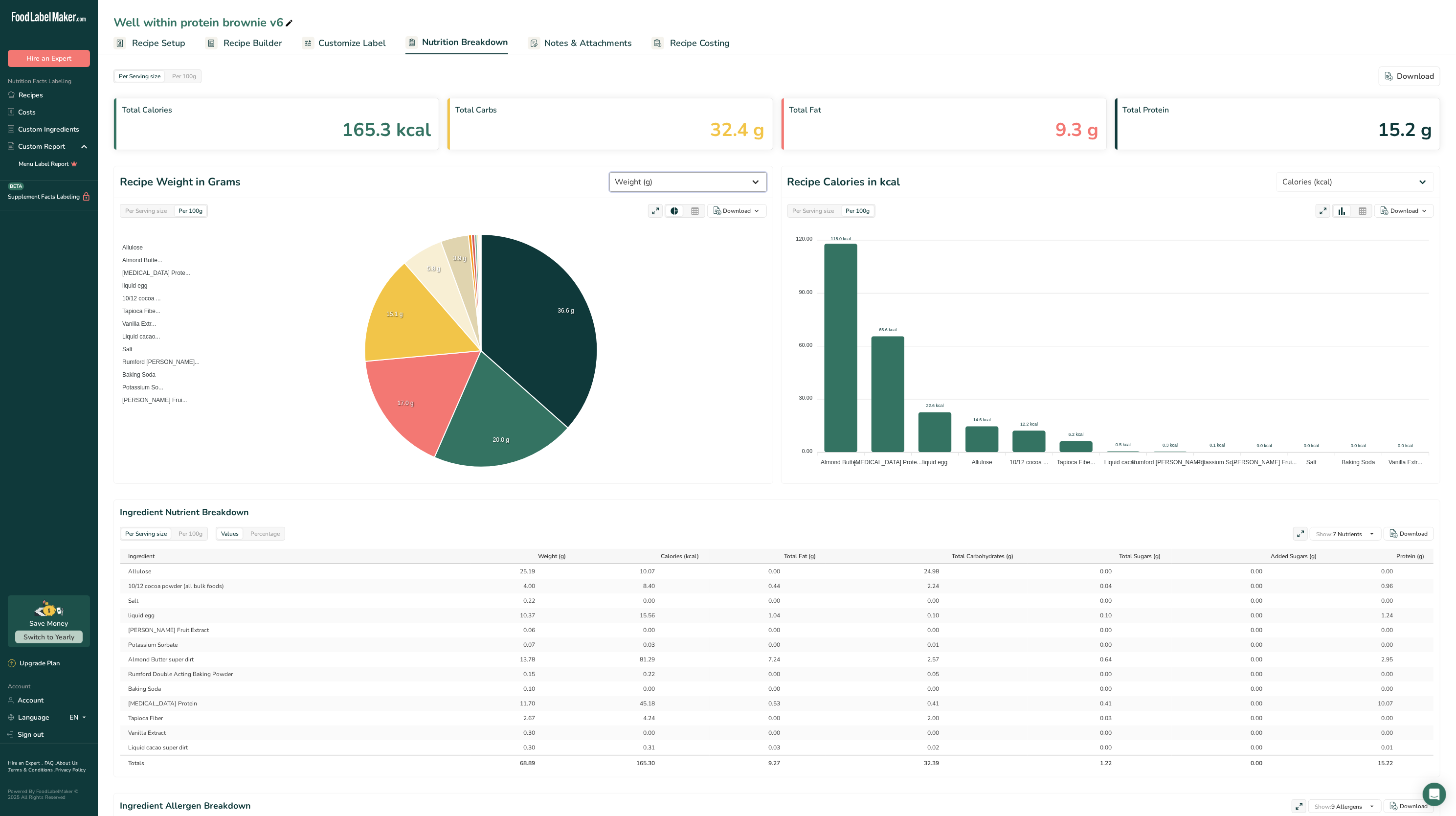
click at [679, 182] on select "Weight (g) Calories (kcal) Energy KJ (kj) Total Fat (g) Saturated Fat (g) Trans…" at bounding box center [688, 182] width 157 height 19
click at [645, 173] on select "Weight (g) Calories (kcal) Energy KJ (kj) Total Fat (g) Saturated Fat (g) Trans…" at bounding box center [688, 182] width 157 height 19
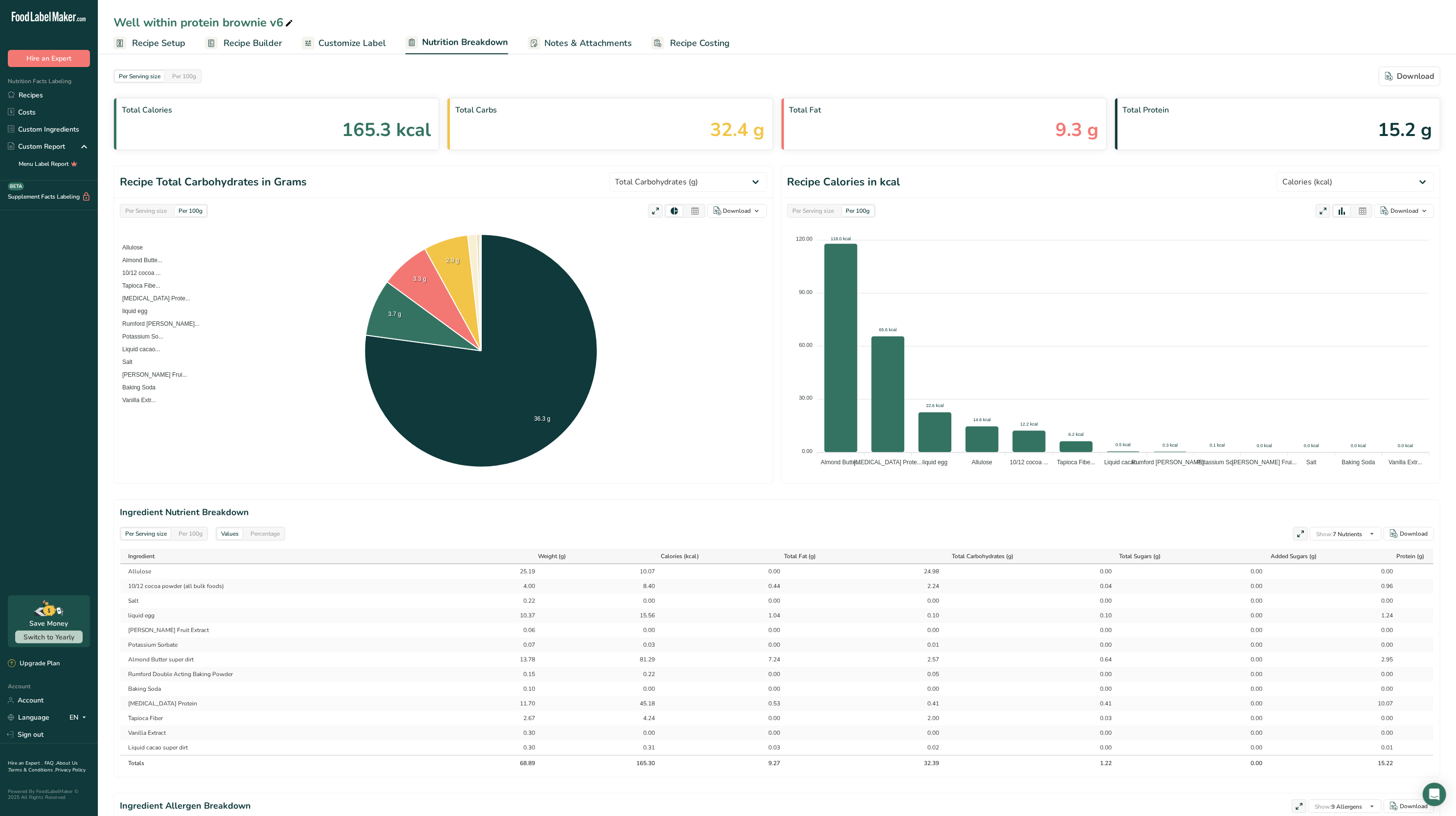
click at [142, 212] on div "Per Serving size" at bounding box center [146, 211] width 50 height 11
click at [707, 191] on select "Weight (g) Calories (kcal) Energy KJ (kj) Total Fat (g) Saturated Fat (g) Trans…" at bounding box center [688, 182] width 157 height 19
click at [645, 173] on select "Weight (g) Calories (kcal) Energy KJ (kj) Total Fat (g) Saturated Fat (g) Trans…" at bounding box center [688, 182] width 157 height 19
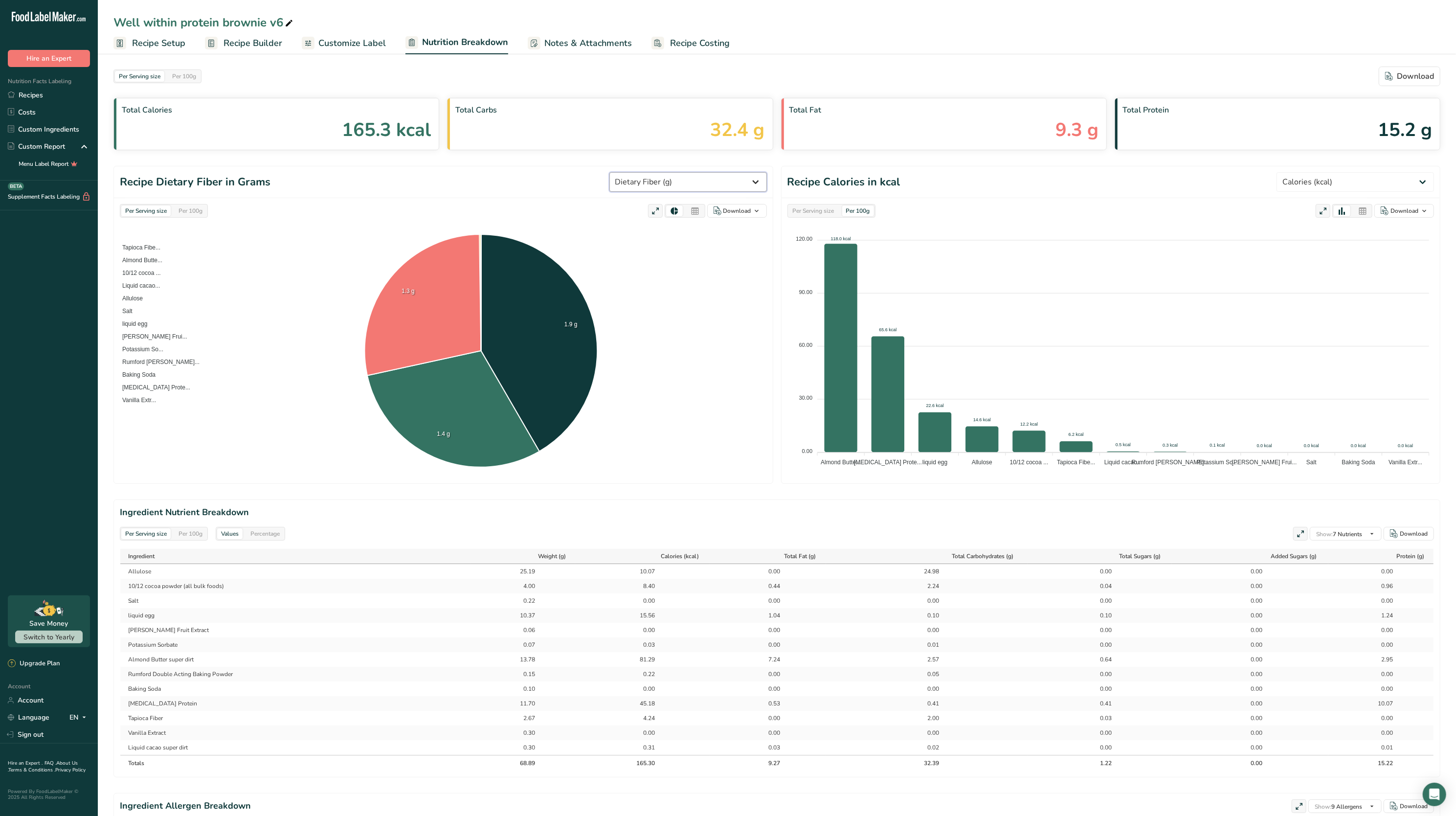
click at [751, 181] on select "Weight (g) Calories (kcal) Energy KJ (kj) Total Fat (g) Saturated Fat (g) Trans…" at bounding box center [688, 182] width 157 height 19
select select "Weight"
click at [645, 173] on select "Weight (g) Calories (kcal) Energy KJ (kj) Total Fat (g) Saturated Fat (g) Trans…" at bounding box center [688, 182] width 157 height 19
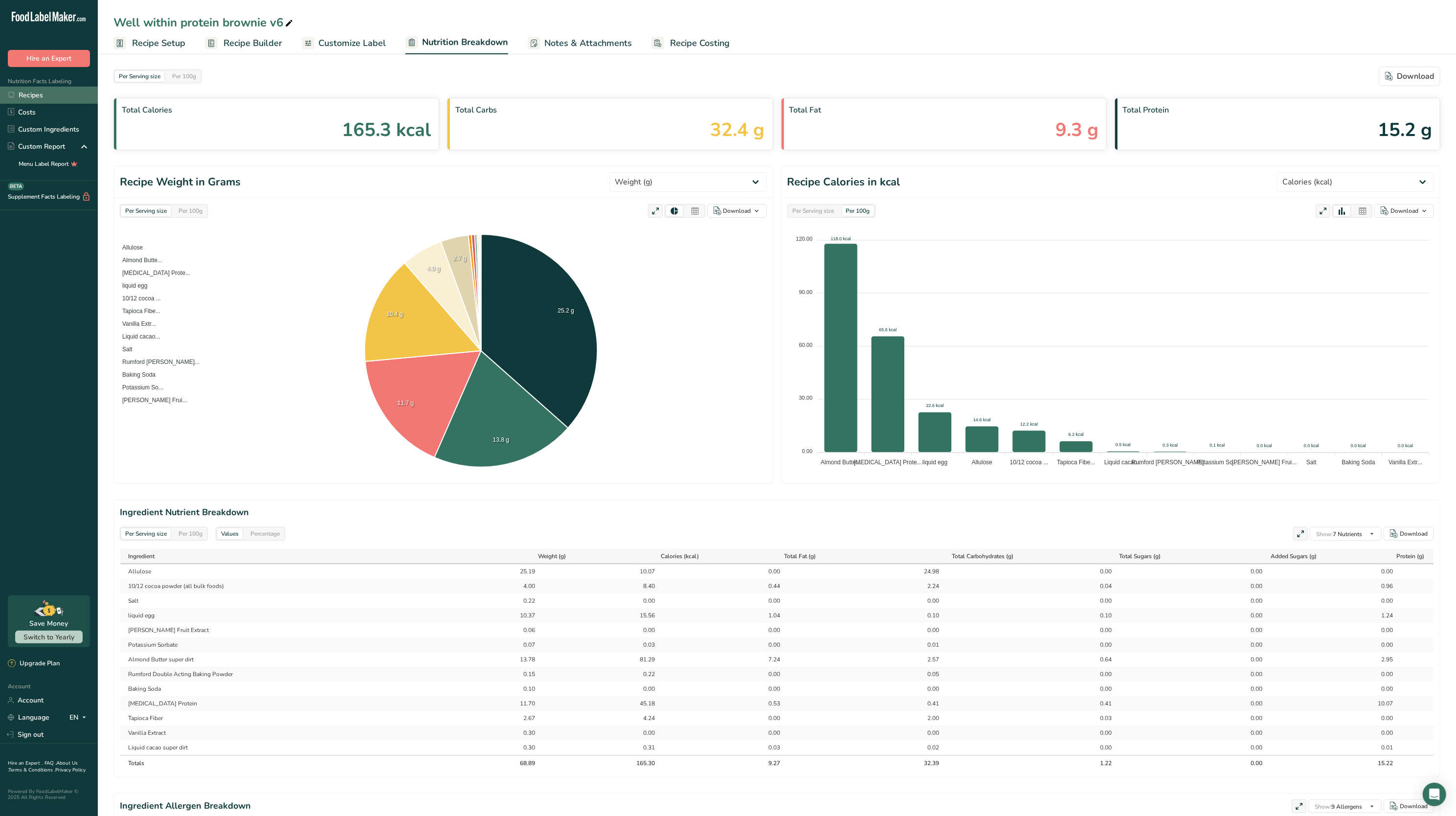
click at [47, 93] on link "Recipes" at bounding box center [49, 95] width 98 height 17
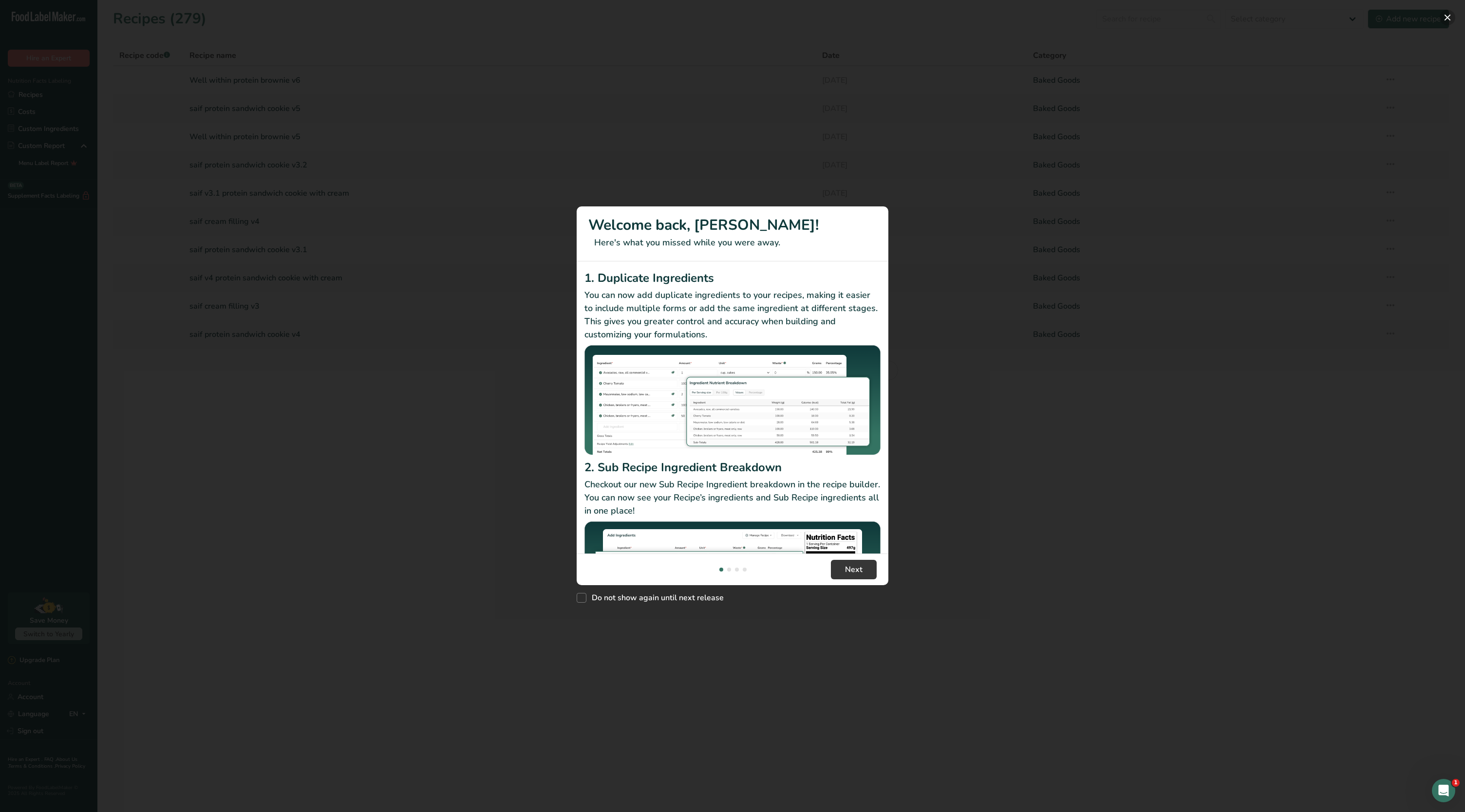
click at [1449, 15] on button "New Features" at bounding box center [1447, 17] width 15 height 15
